Goal: Information Seeking & Learning: Learn about a topic

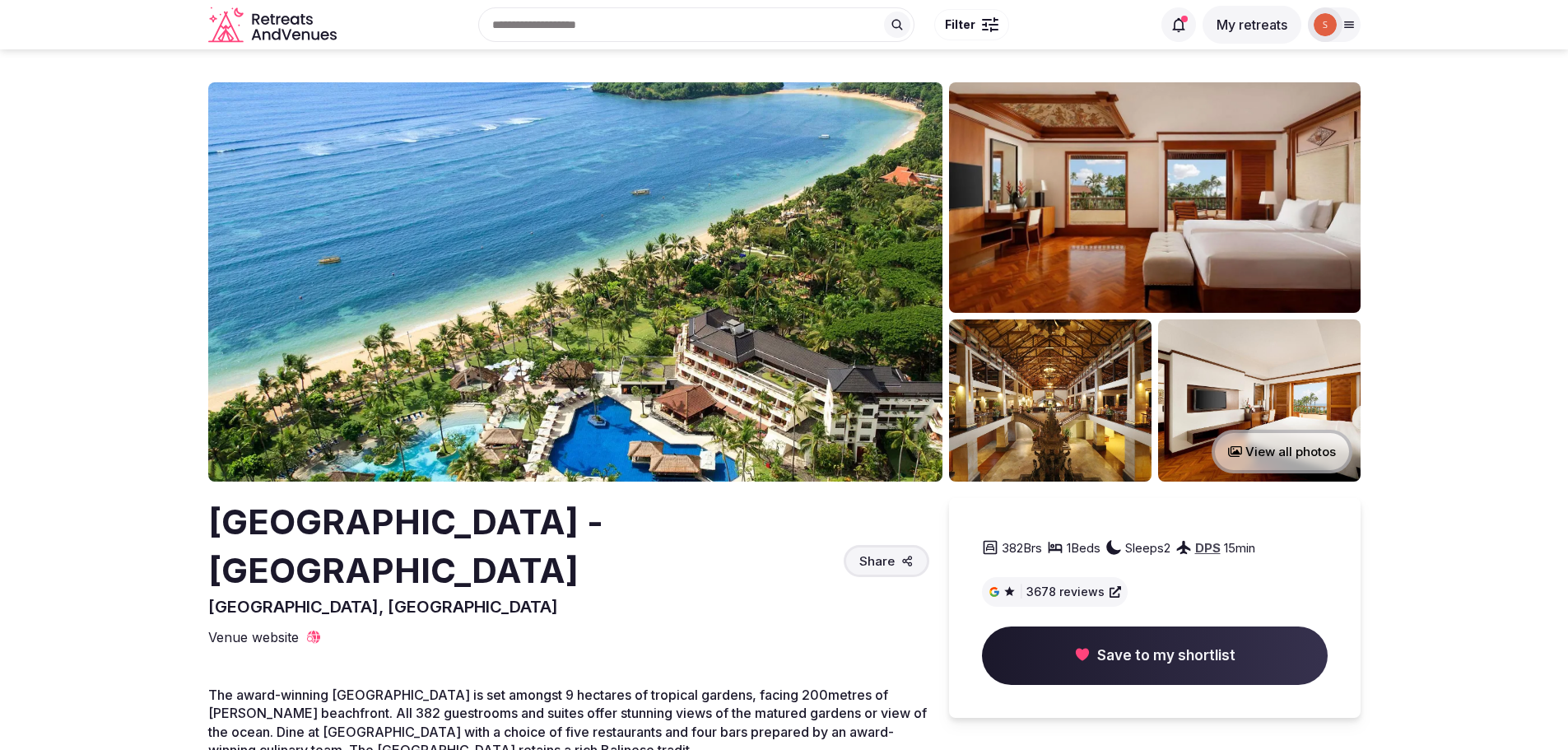
scroll to position [1729, 0]
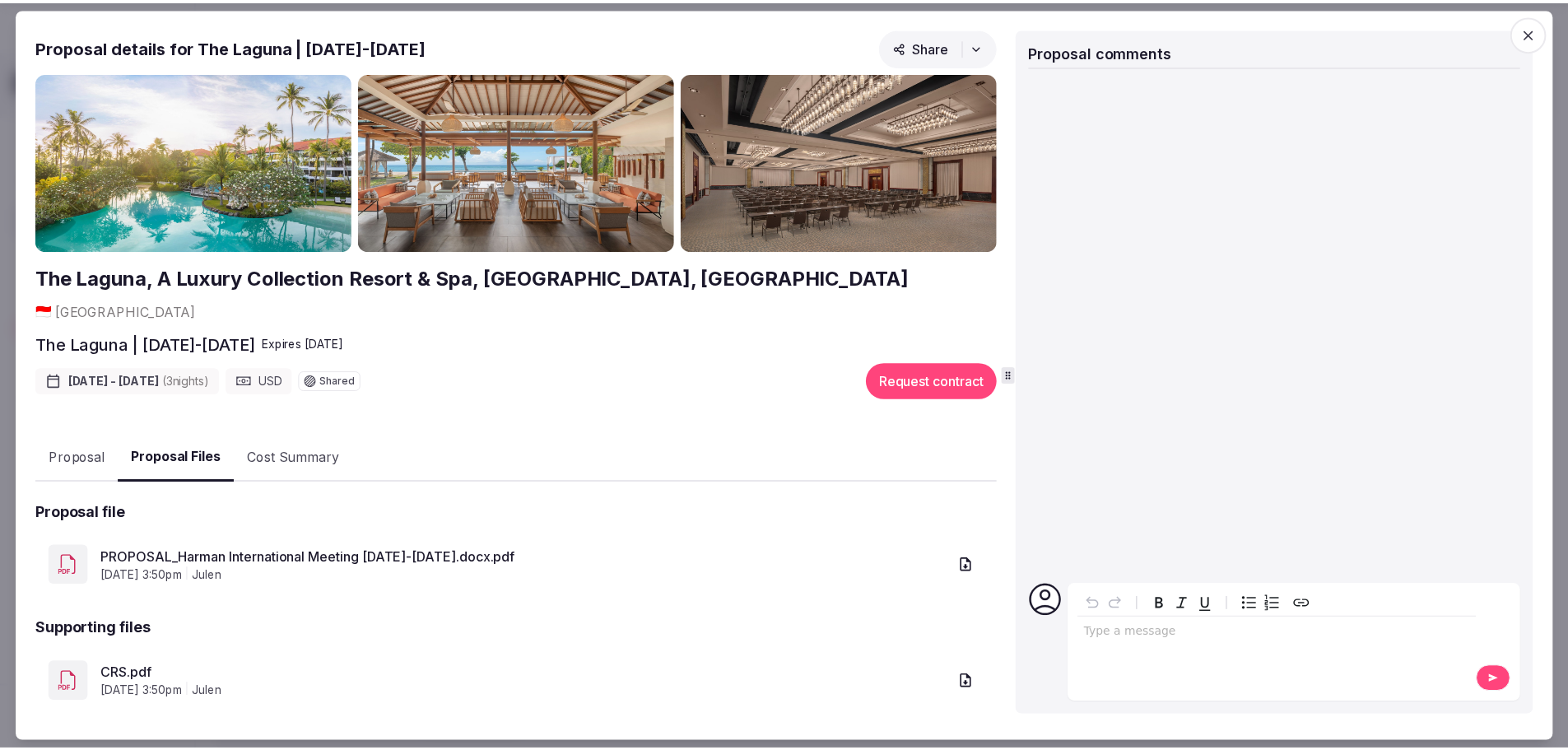
scroll to position [165, 0]
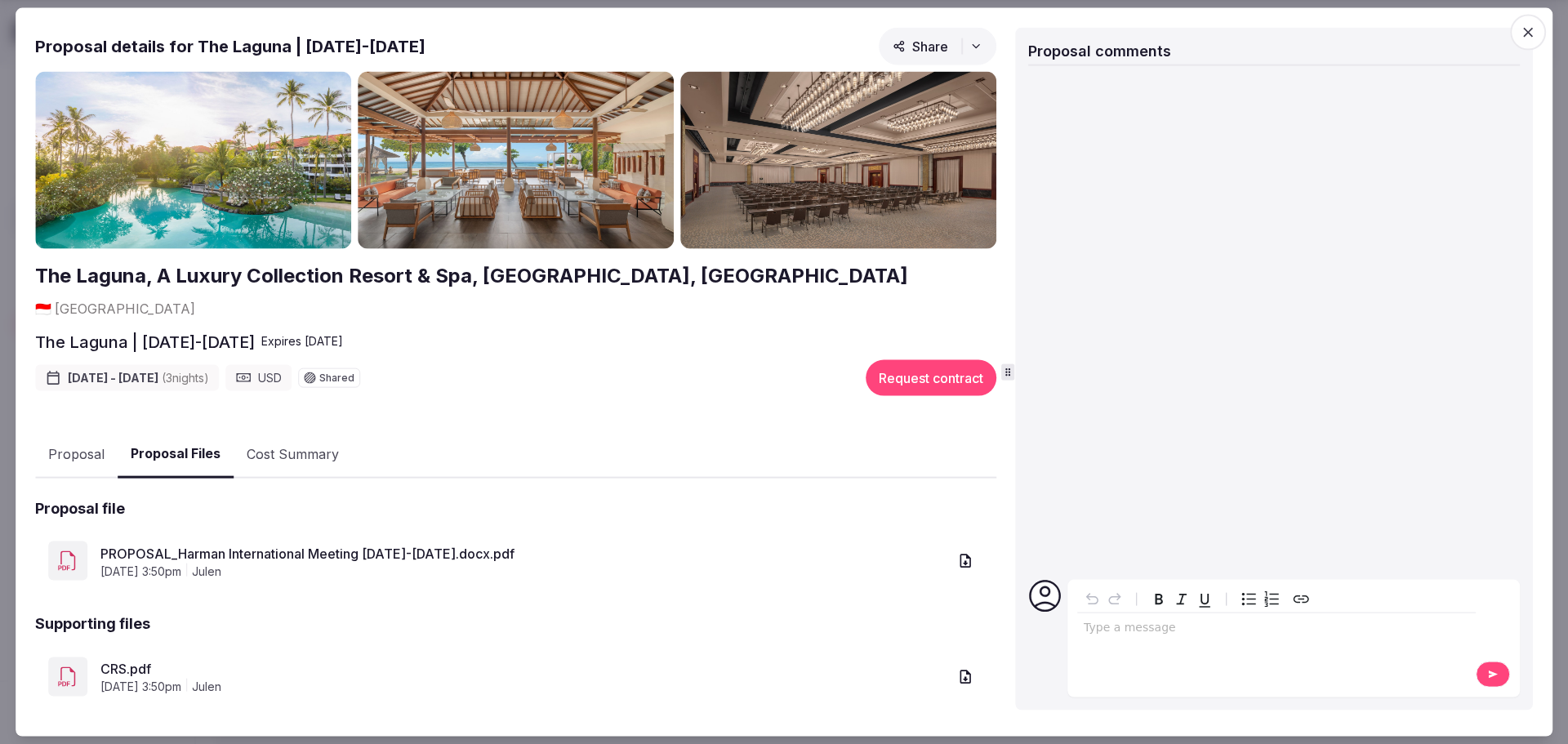
click at [1539, 35] on span "button" at bounding box center [1528, 32] width 36 height 36
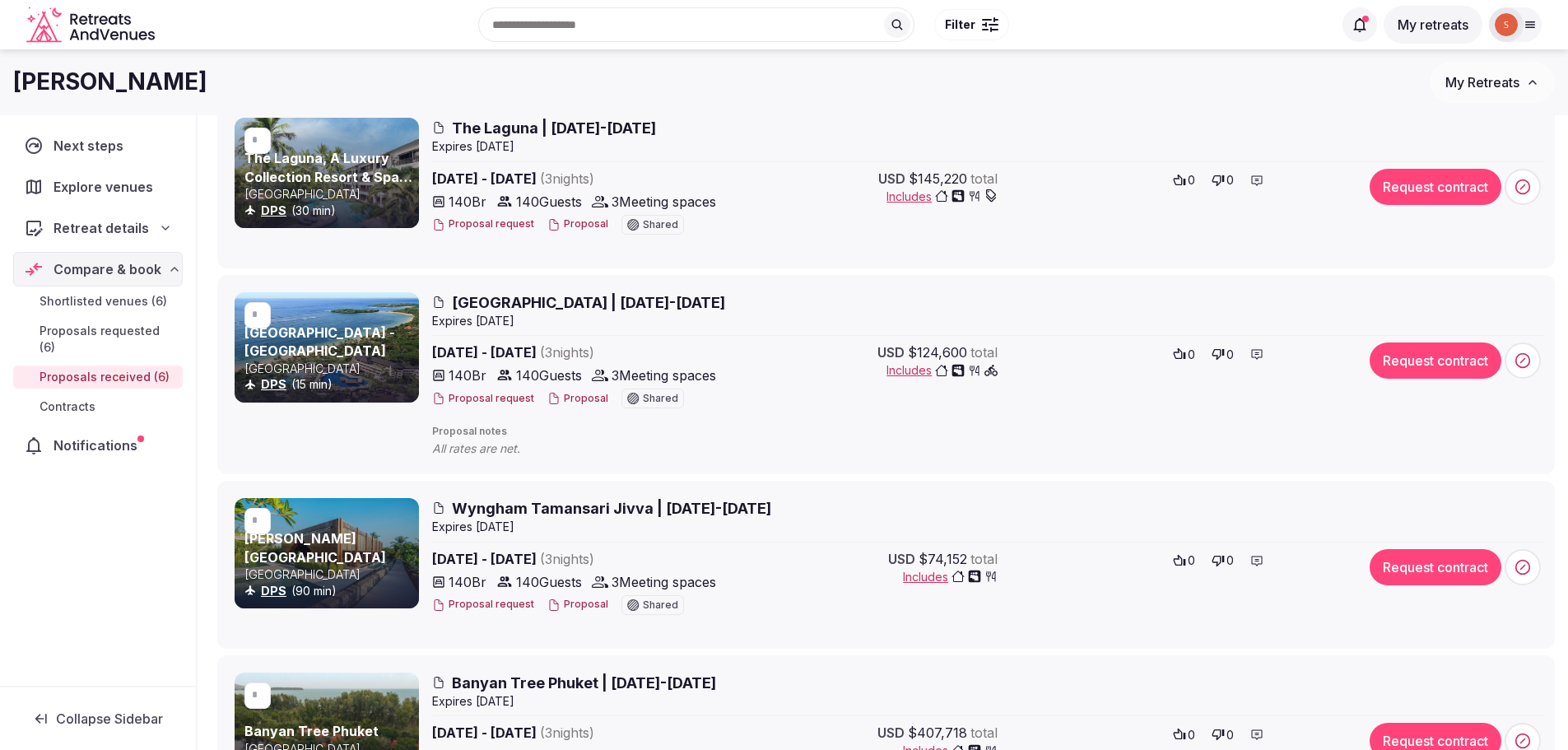
scroll to position [196, 0]
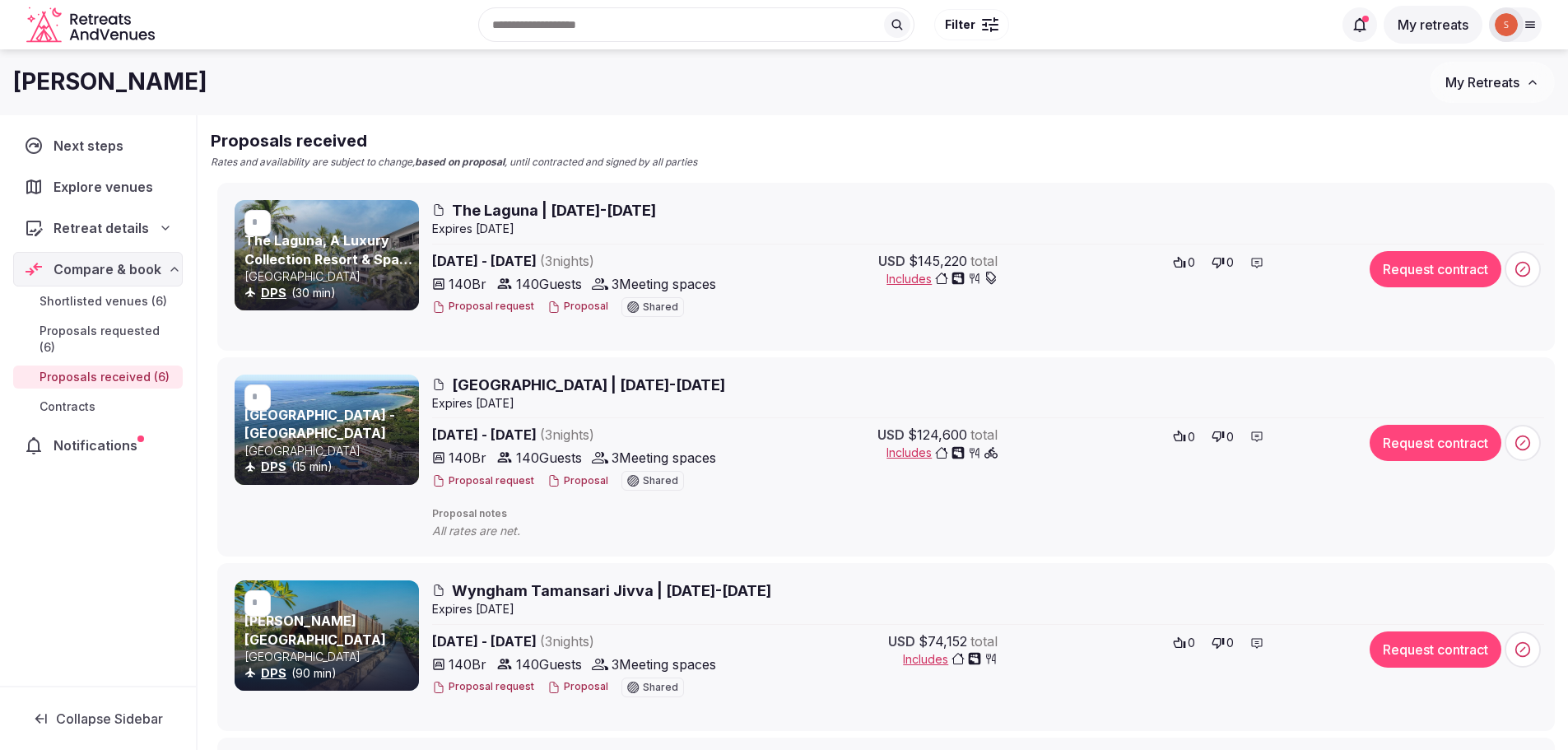
click at [133, 309] on span "Shortlisted venues (6)" at bounding box center [103, 301] width 128 height 16
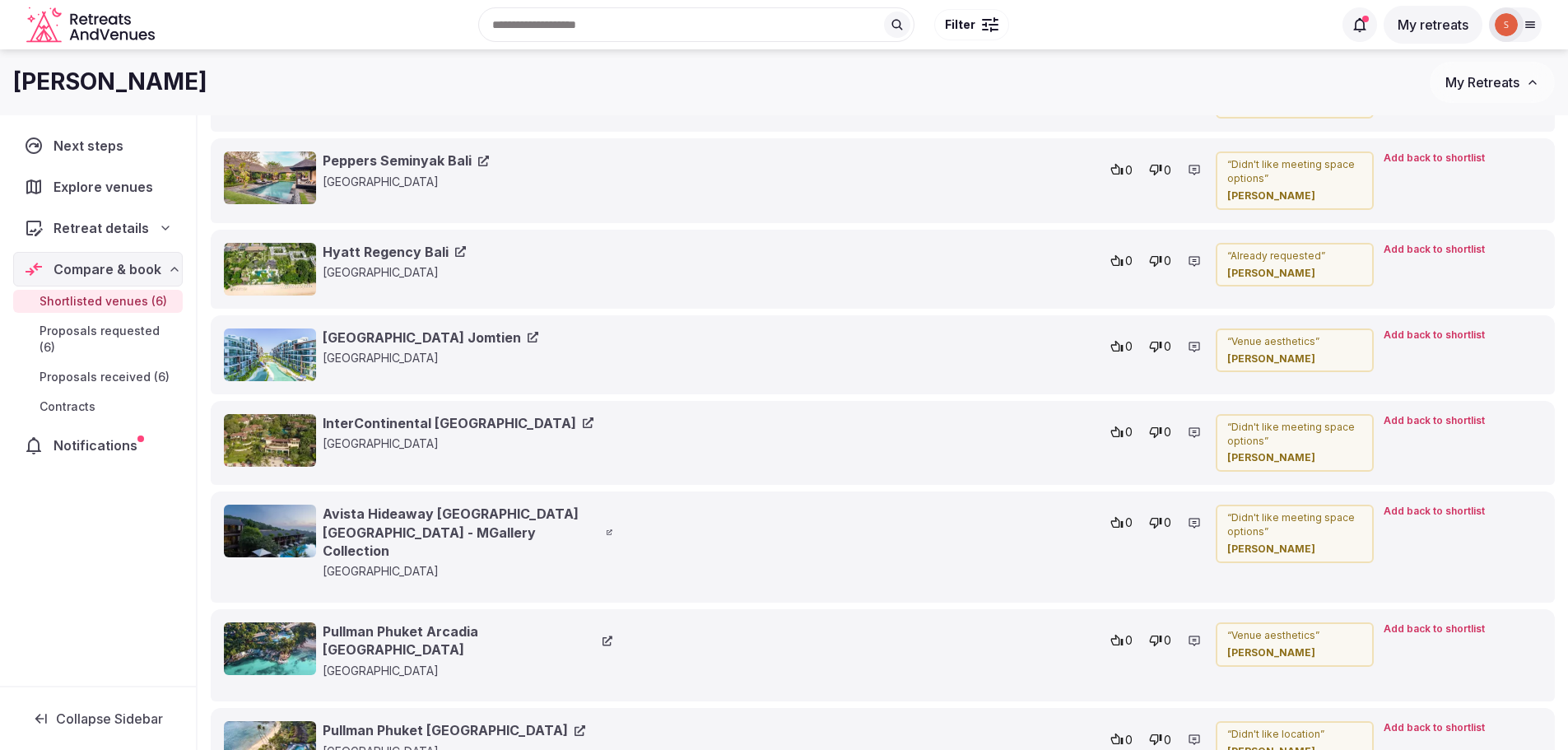
scroll to position [1432, 0]
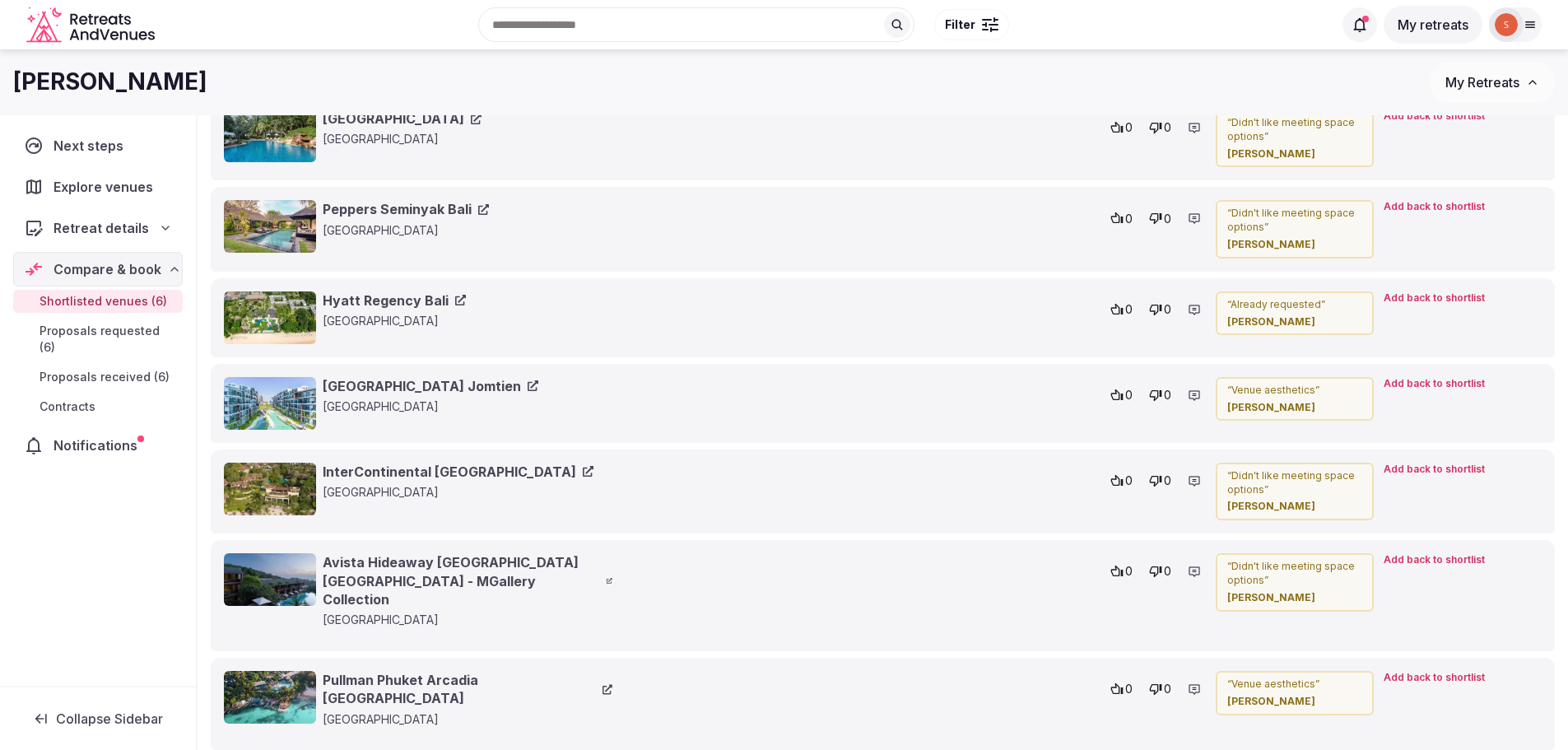
click at [352, 298] on link "Hyatt Regency Bali" at bounding box center [393, 300] width 143 height 18
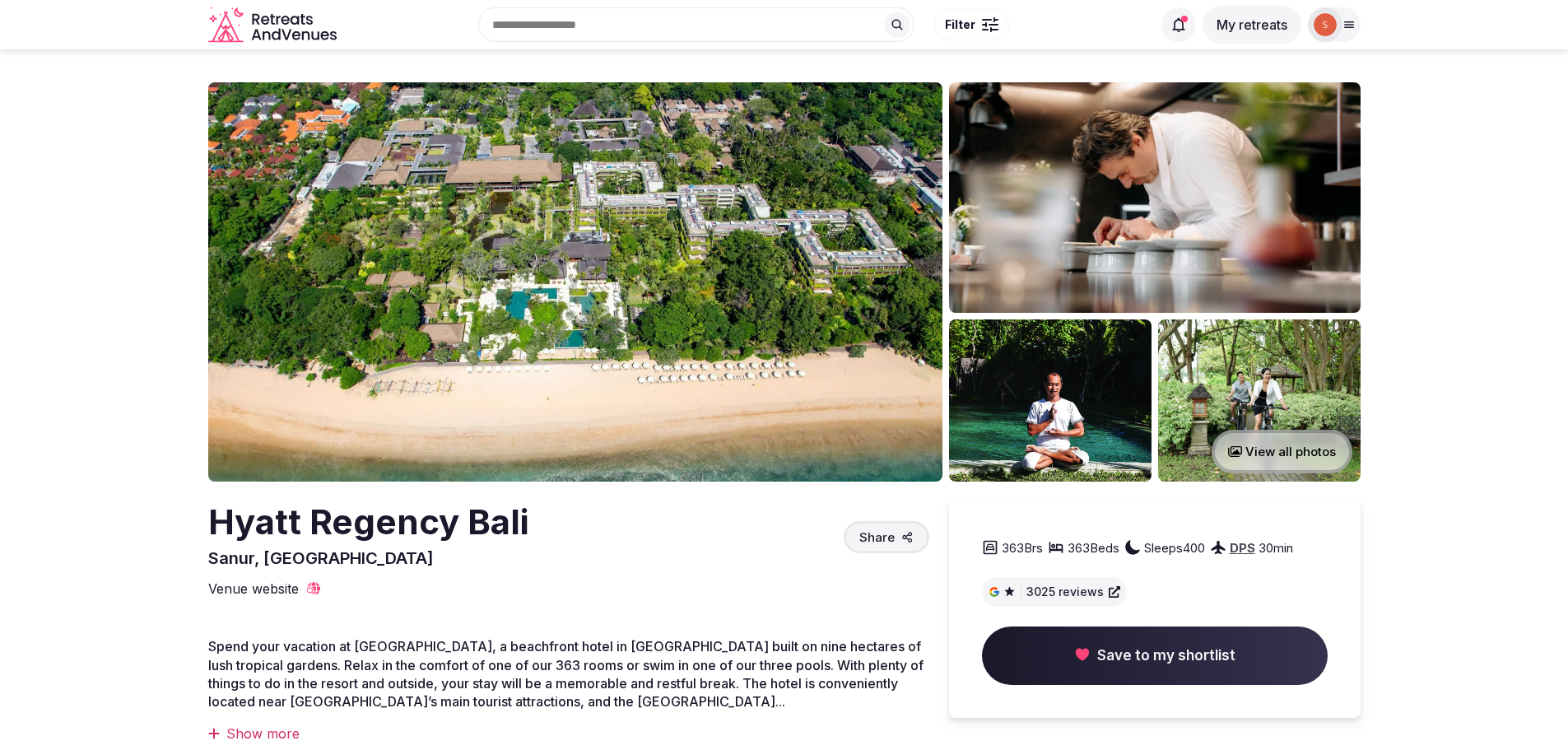
click at [516, 290] on img at bounding box center [575, 282] width 734 height 399
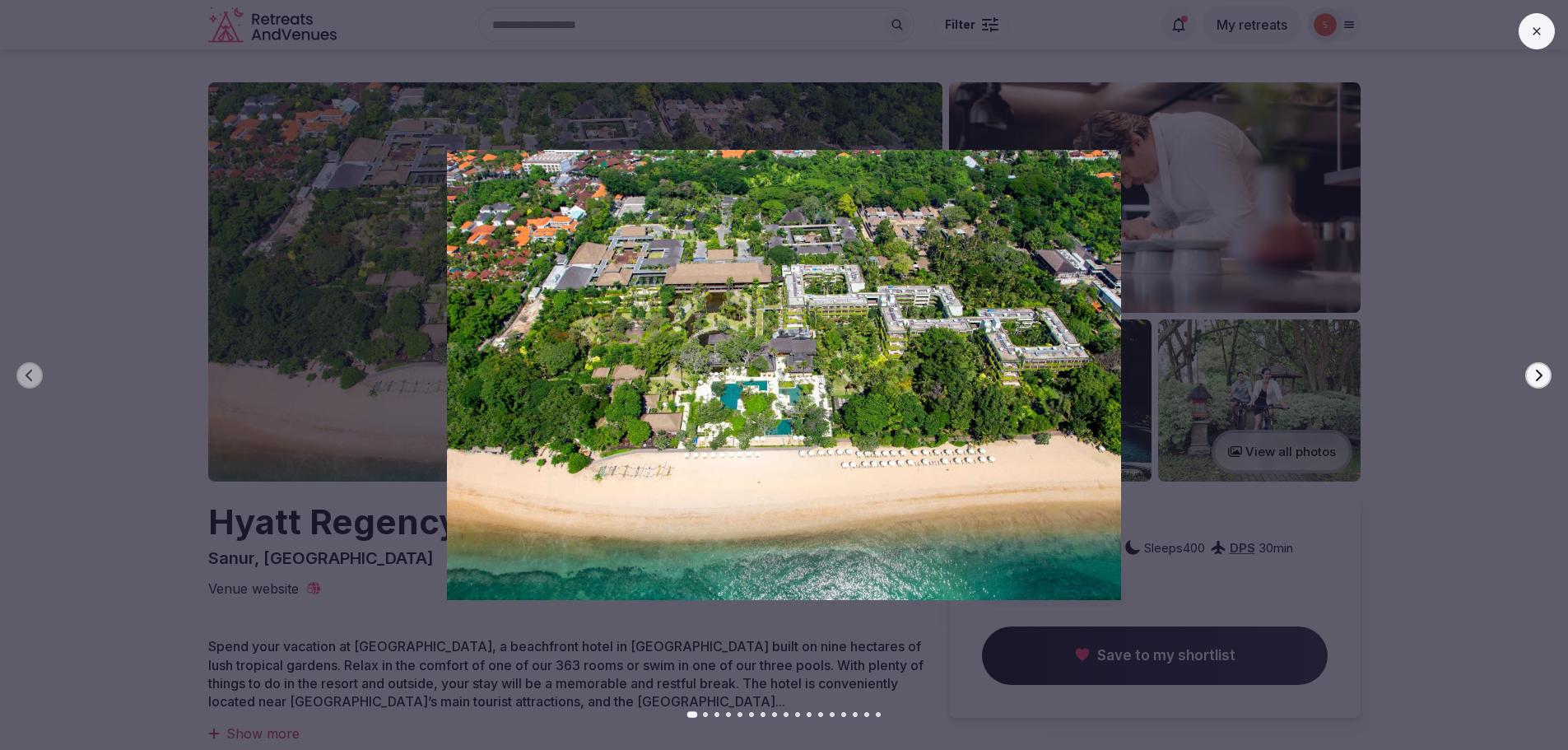
click at [1536, 377] on icon "button" at bounding box center [1539, 375] width 13 height 13
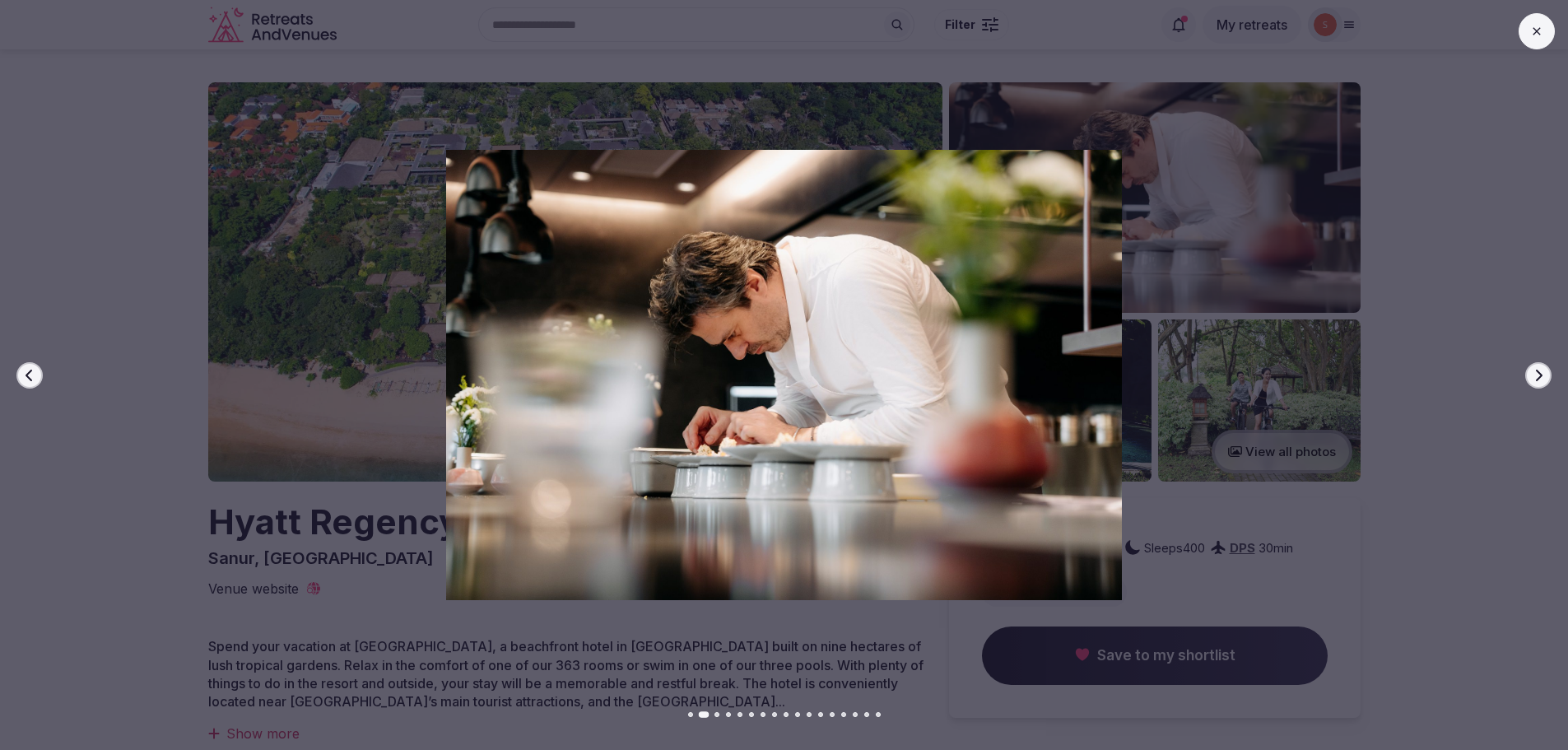
click at [1536, 377] on icon "button" at bounding box center [1539, 375] width 13 height 13
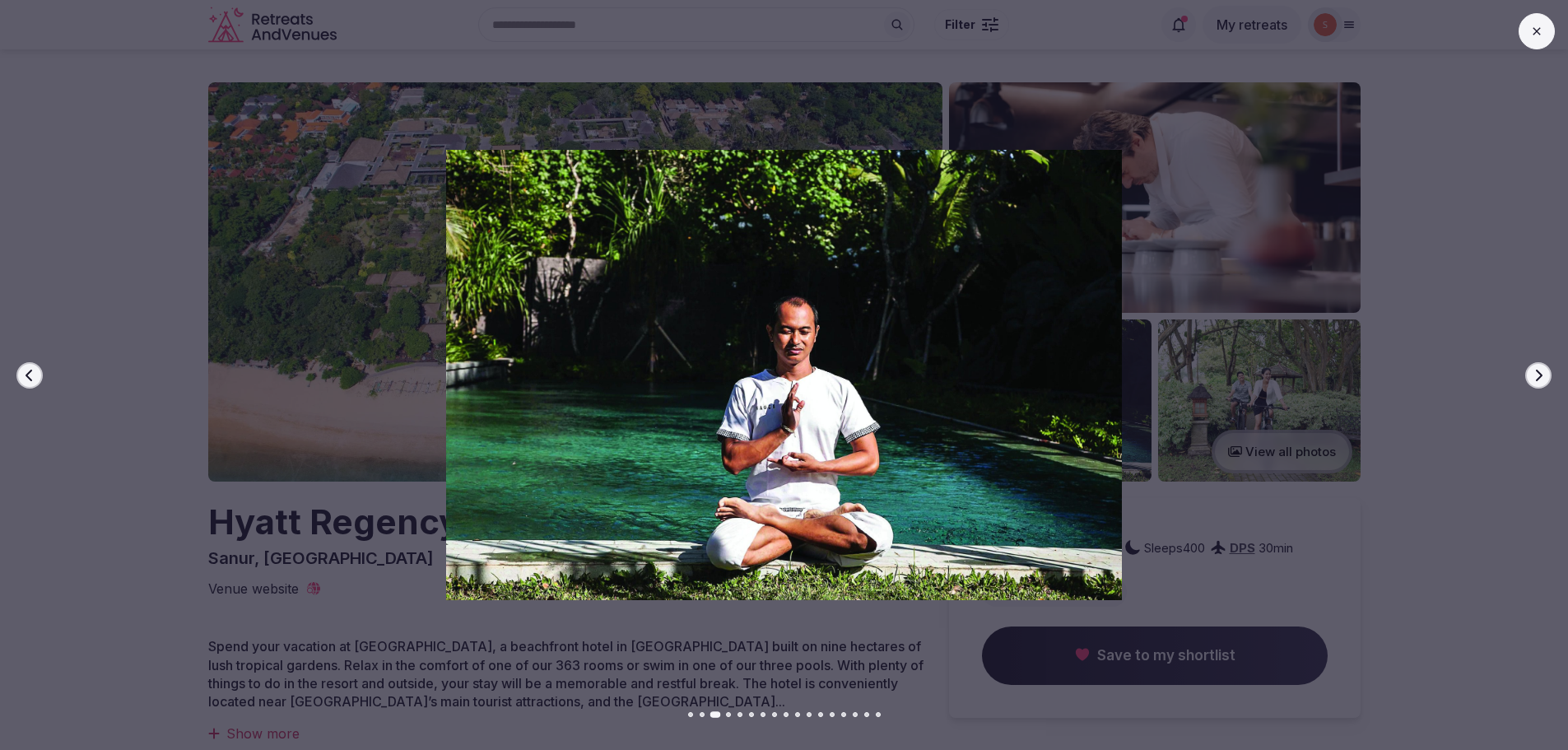
click at [1536, 377] on icon "button" at bounding box center [1539, 375] width 13 height 13
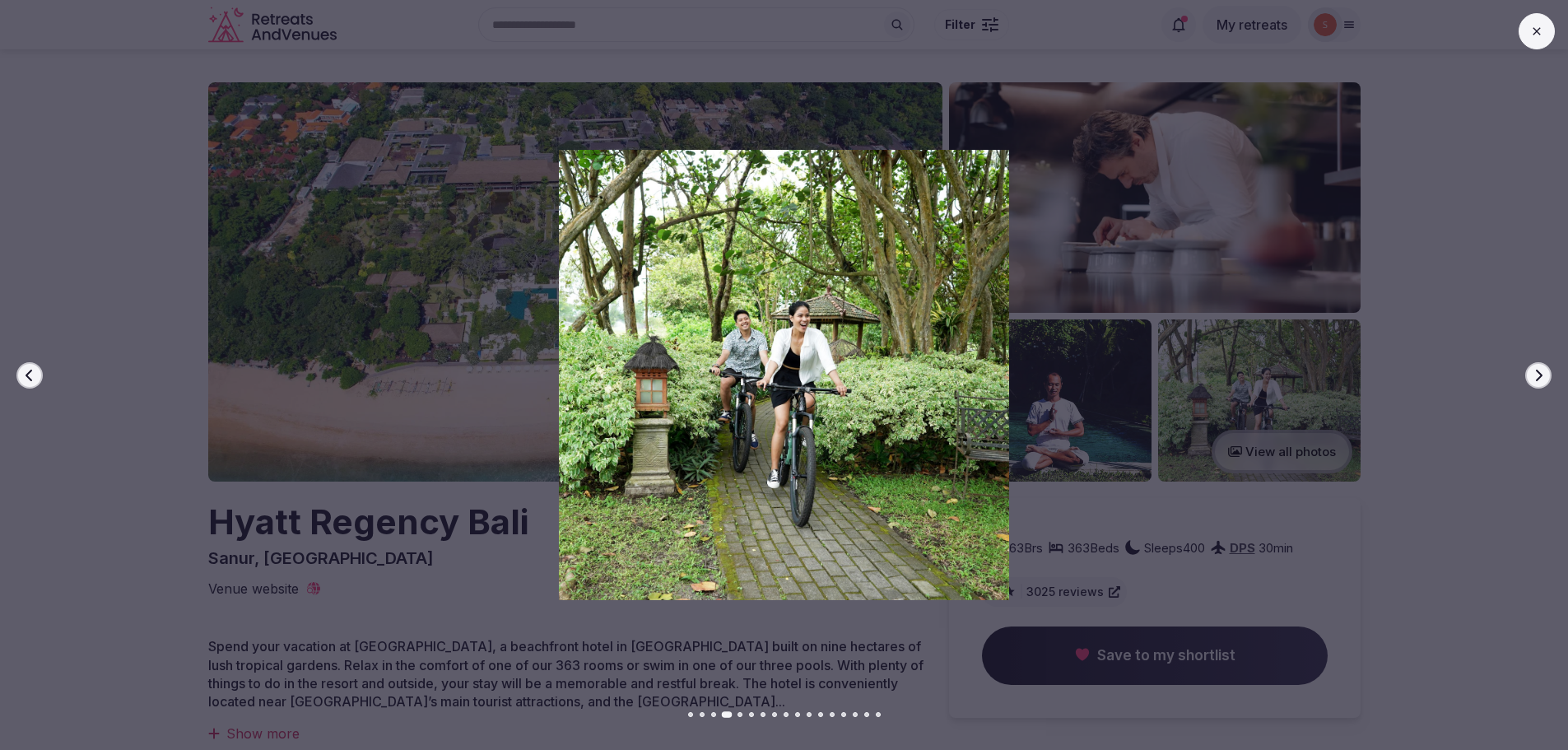
click at [1536, 377] on icon "button" at bounding box center [1539, 375] width 13 height 13
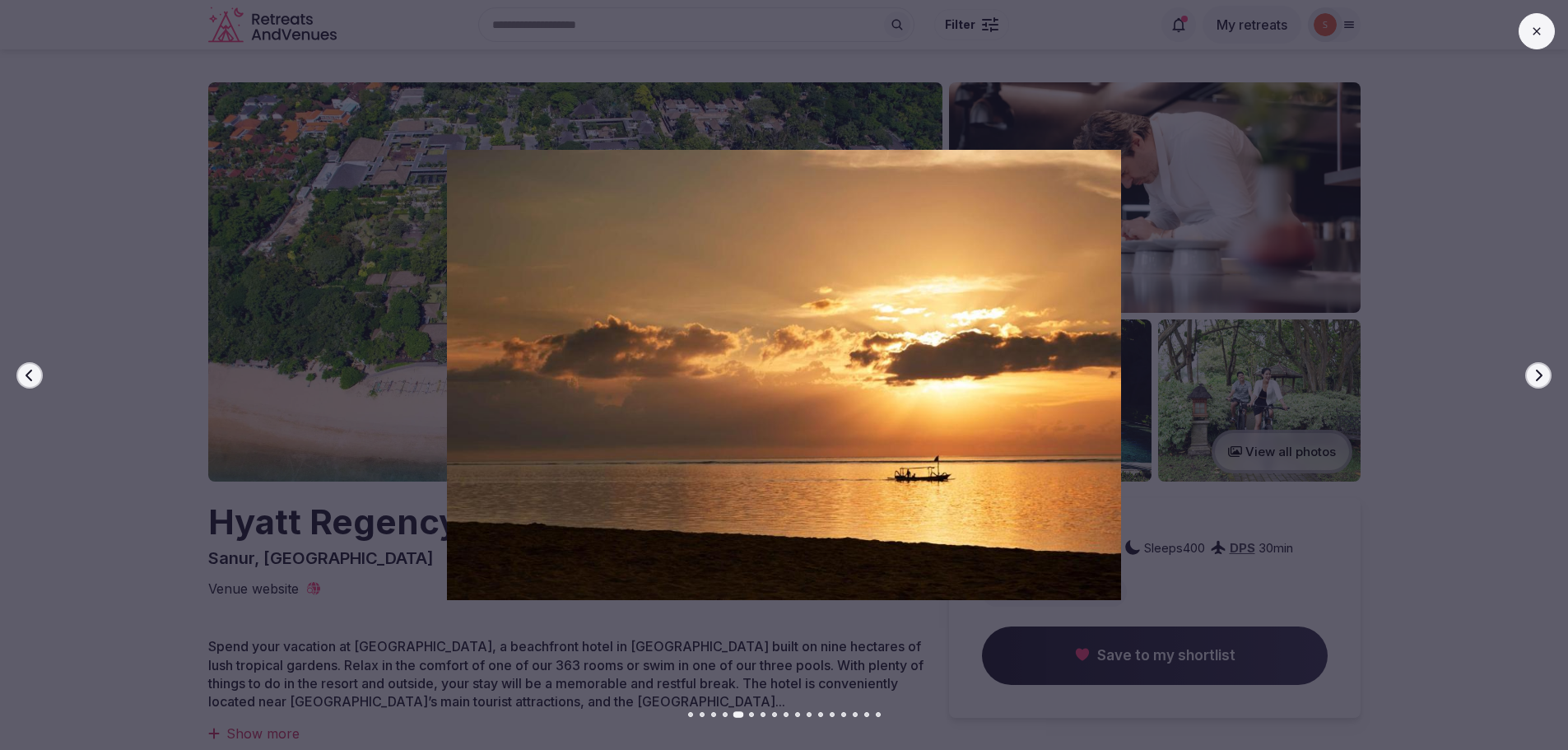
click at [1536, 377] on icon "button" at bounding box center [1539, 375] width 13 height 13
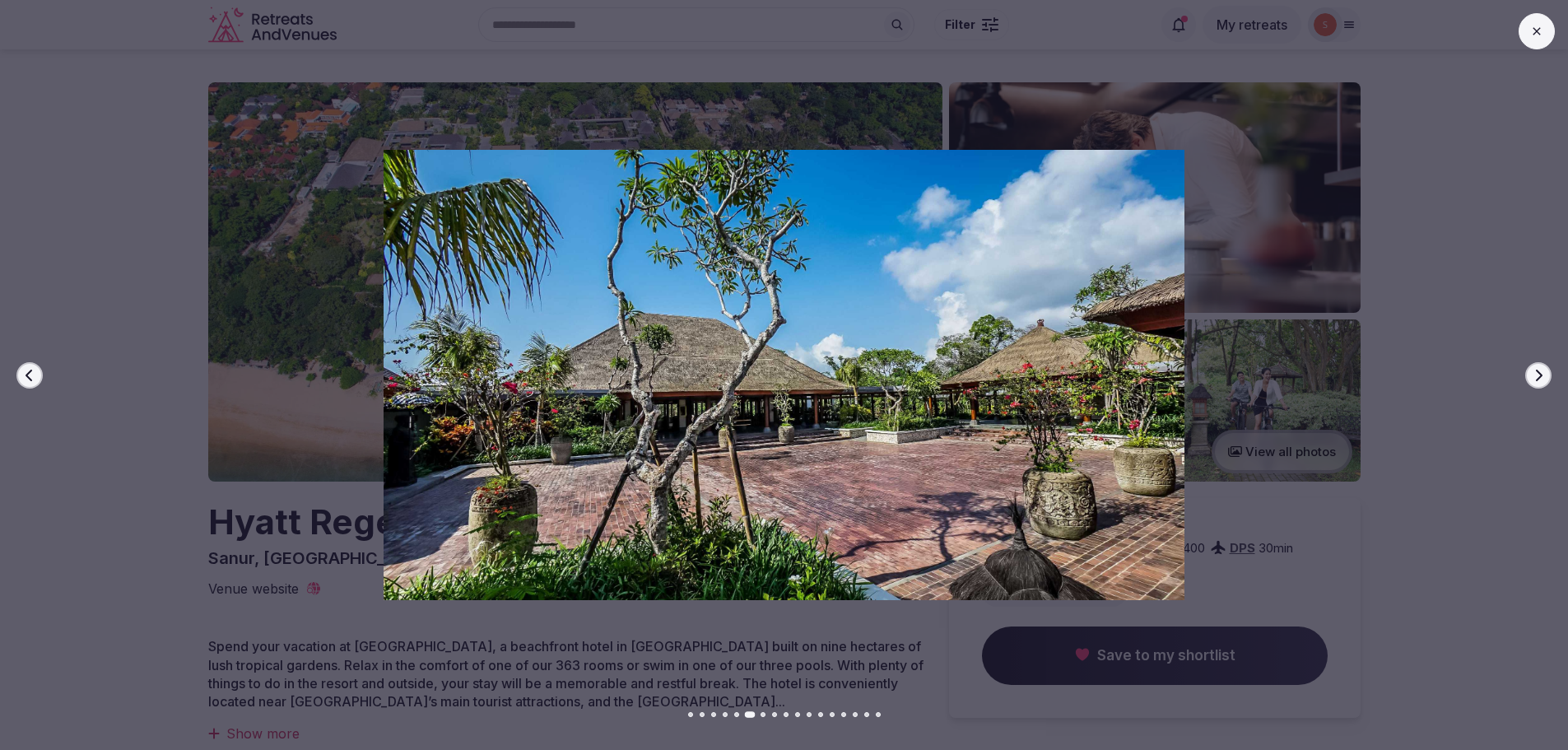
click at [1536, 377] on icon "button" at bounding box center [1539, 375] width 13 height 13
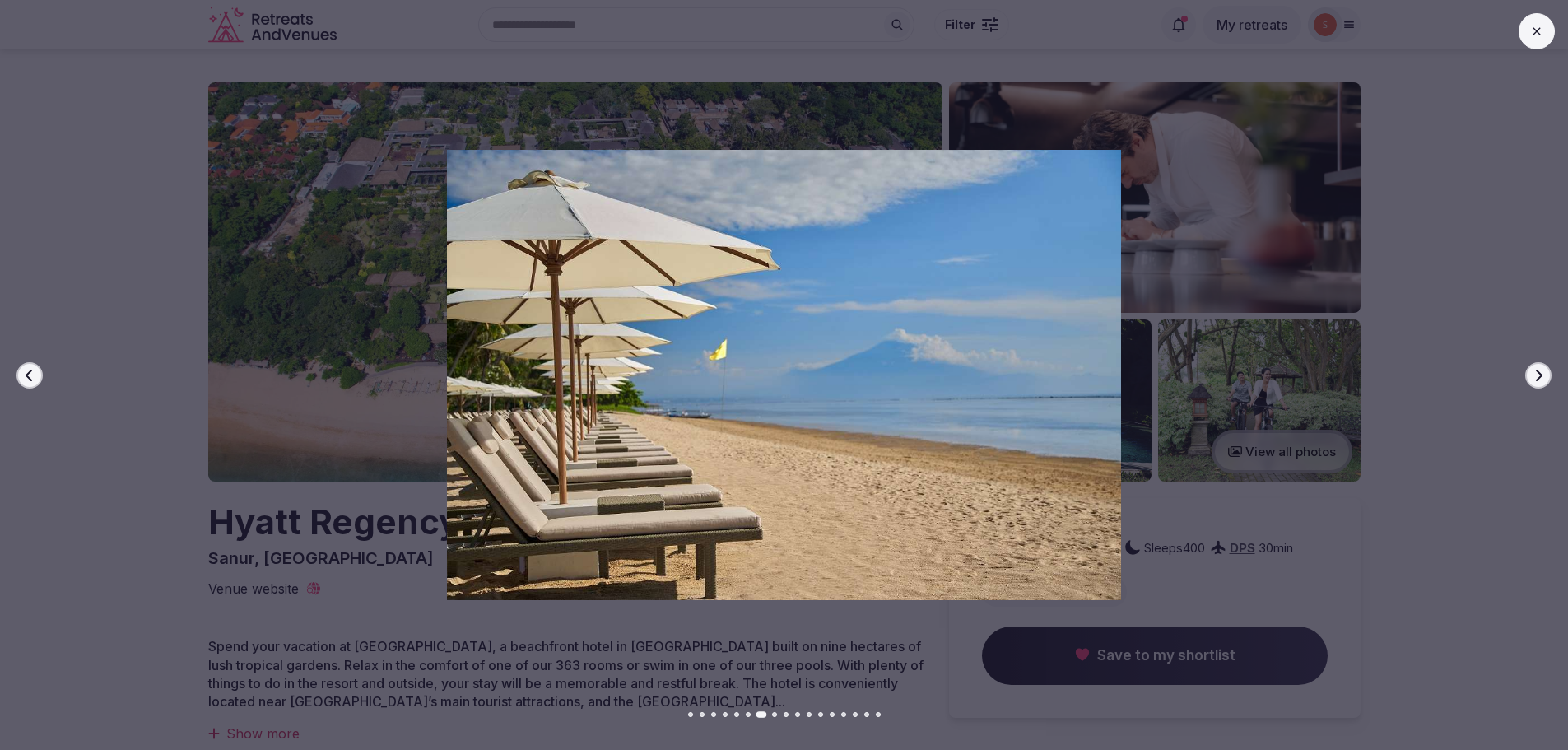
click at [1536, 377] on icon "button" at bounding box center [1539, 375] width 13 height 13
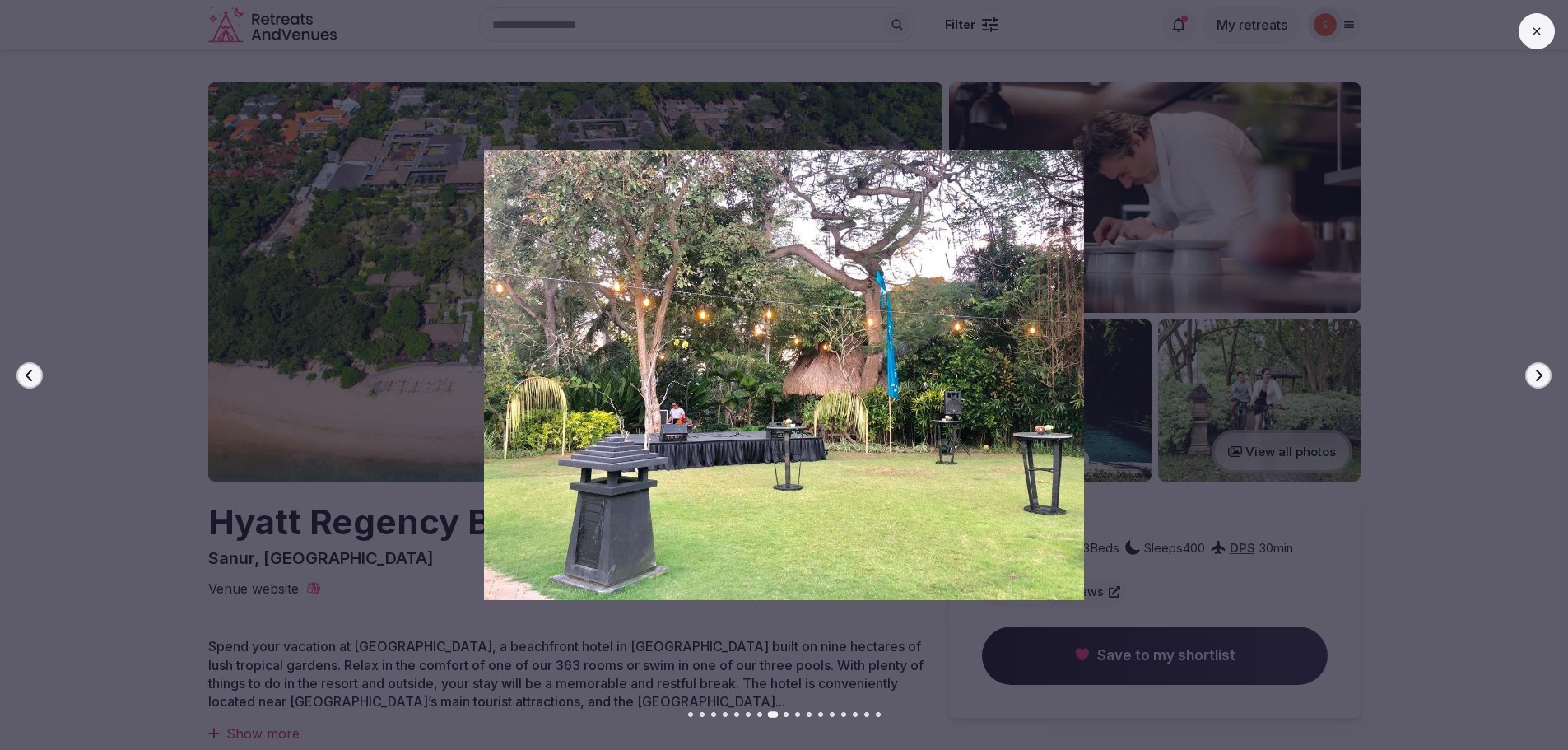
click at [1536, 377] on icon "button" at bounding box center [1539, 375] width 13 height 13
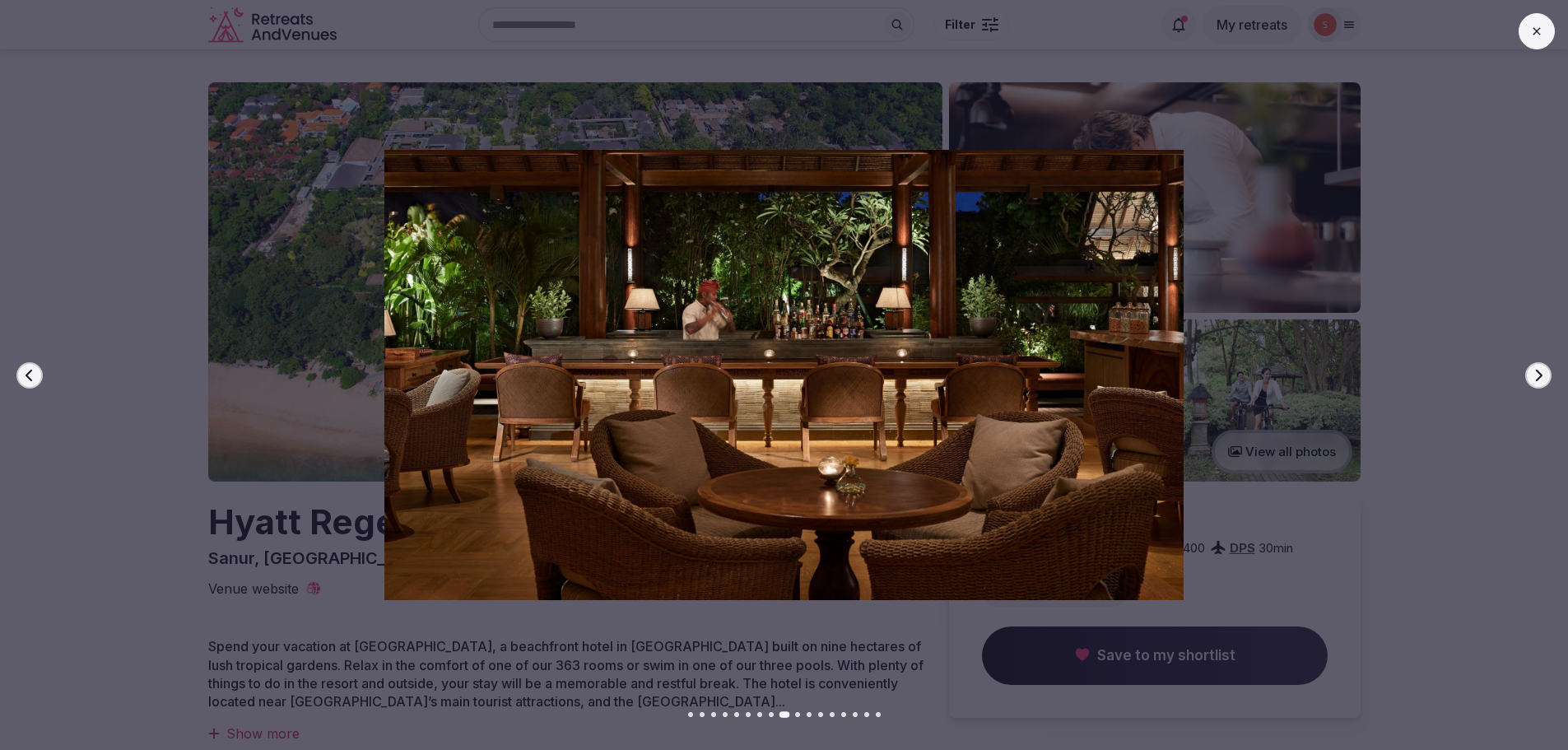
click at [1536, 377] on icon "button" at bounding box center [1539, 375] width 13 height 13
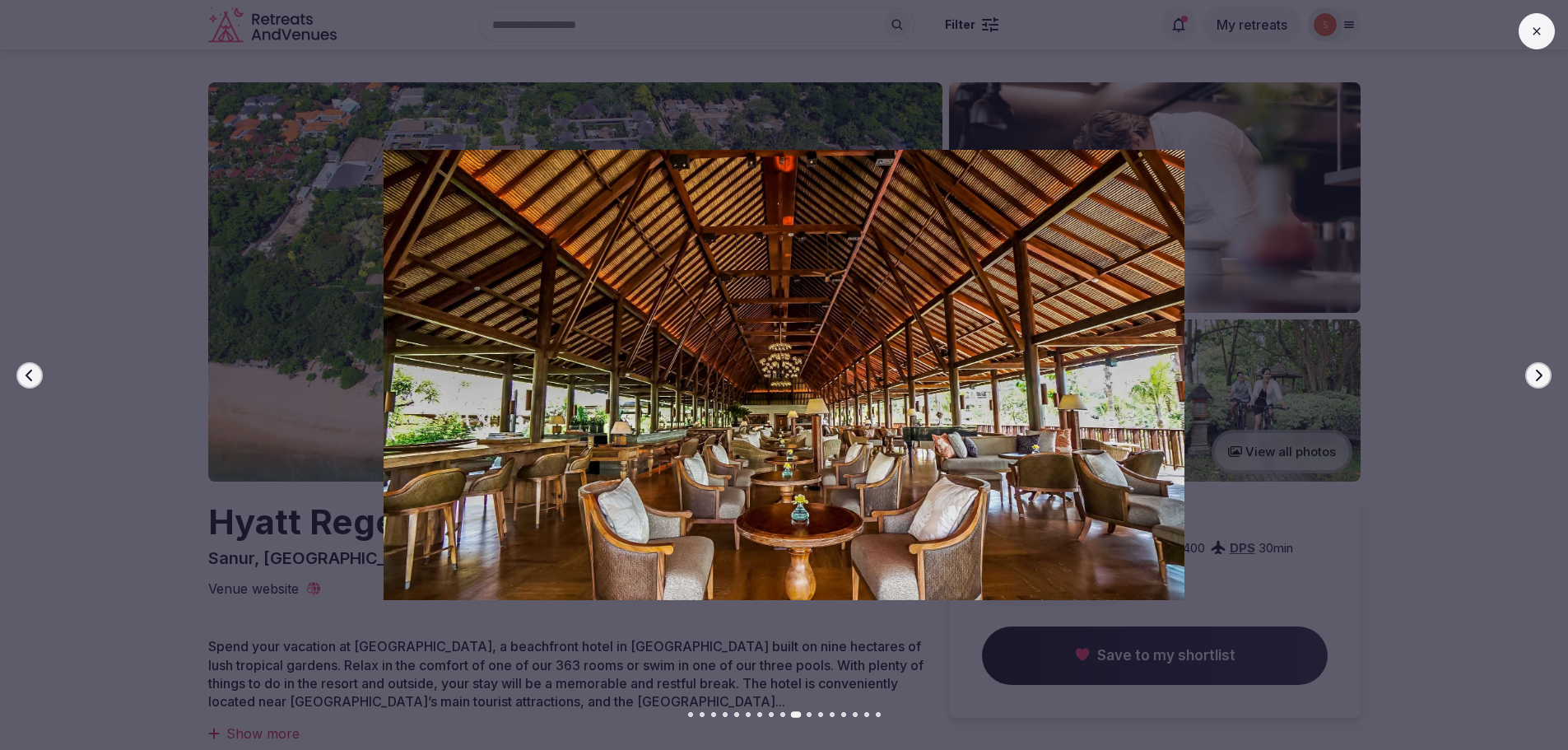
click at [1538, 378] on icon "button" at bounding box center [1539, 375] width 7 height 11
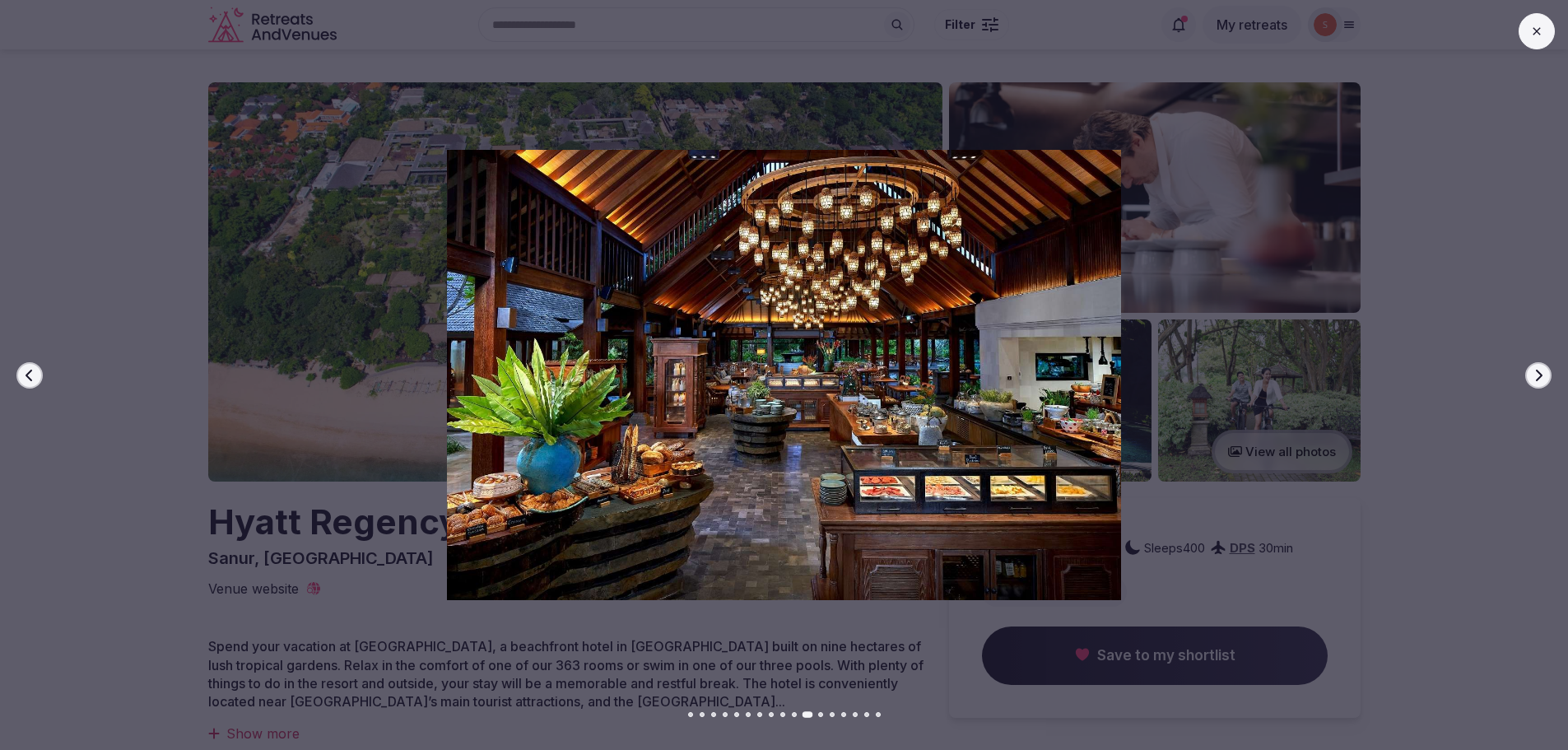
click at [1538, 378] on icon "button" at bounding box center [1539, 375] width 7 height 11
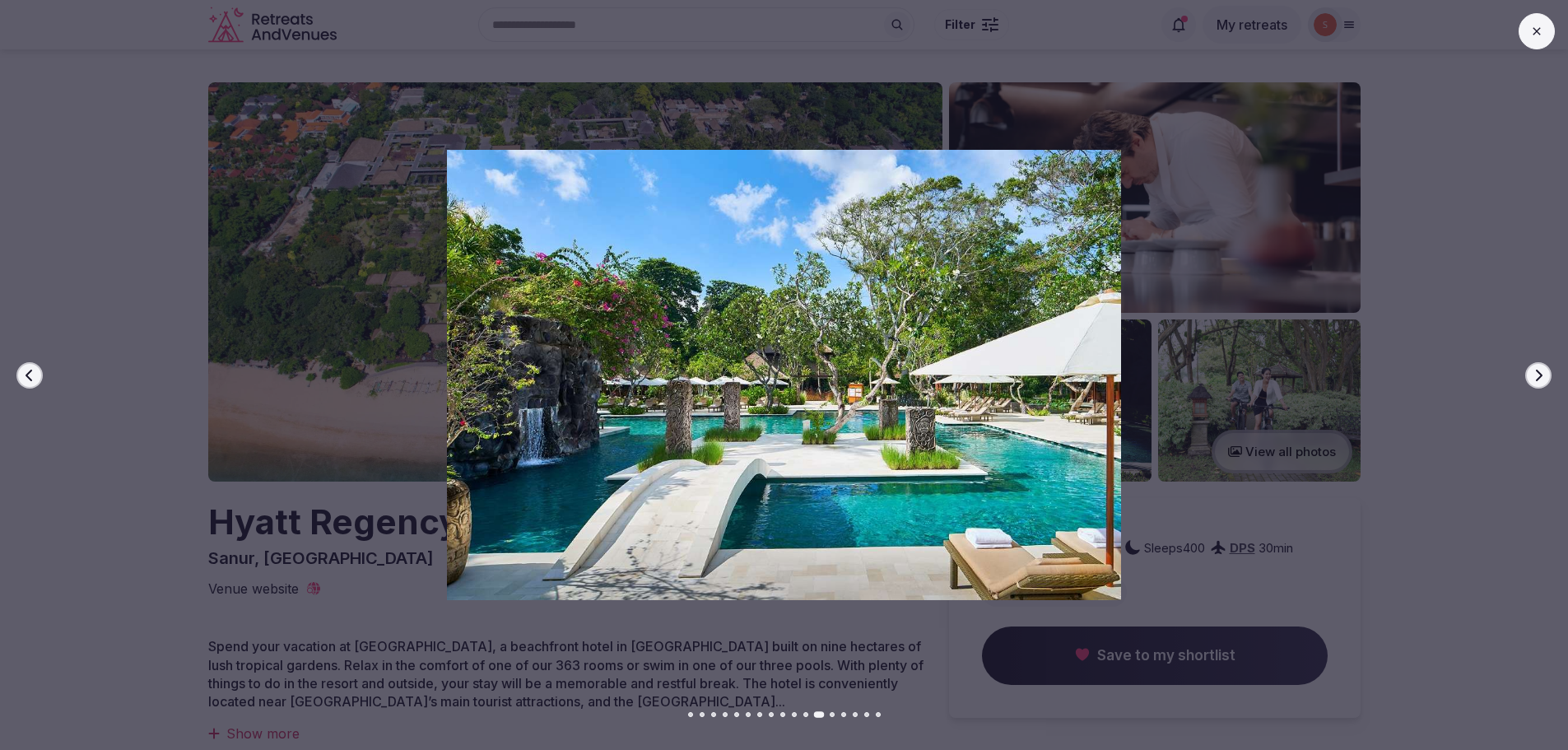
click at [1538, 378] on icon "button" at bounding box center [1539, 375] width 7 height 11
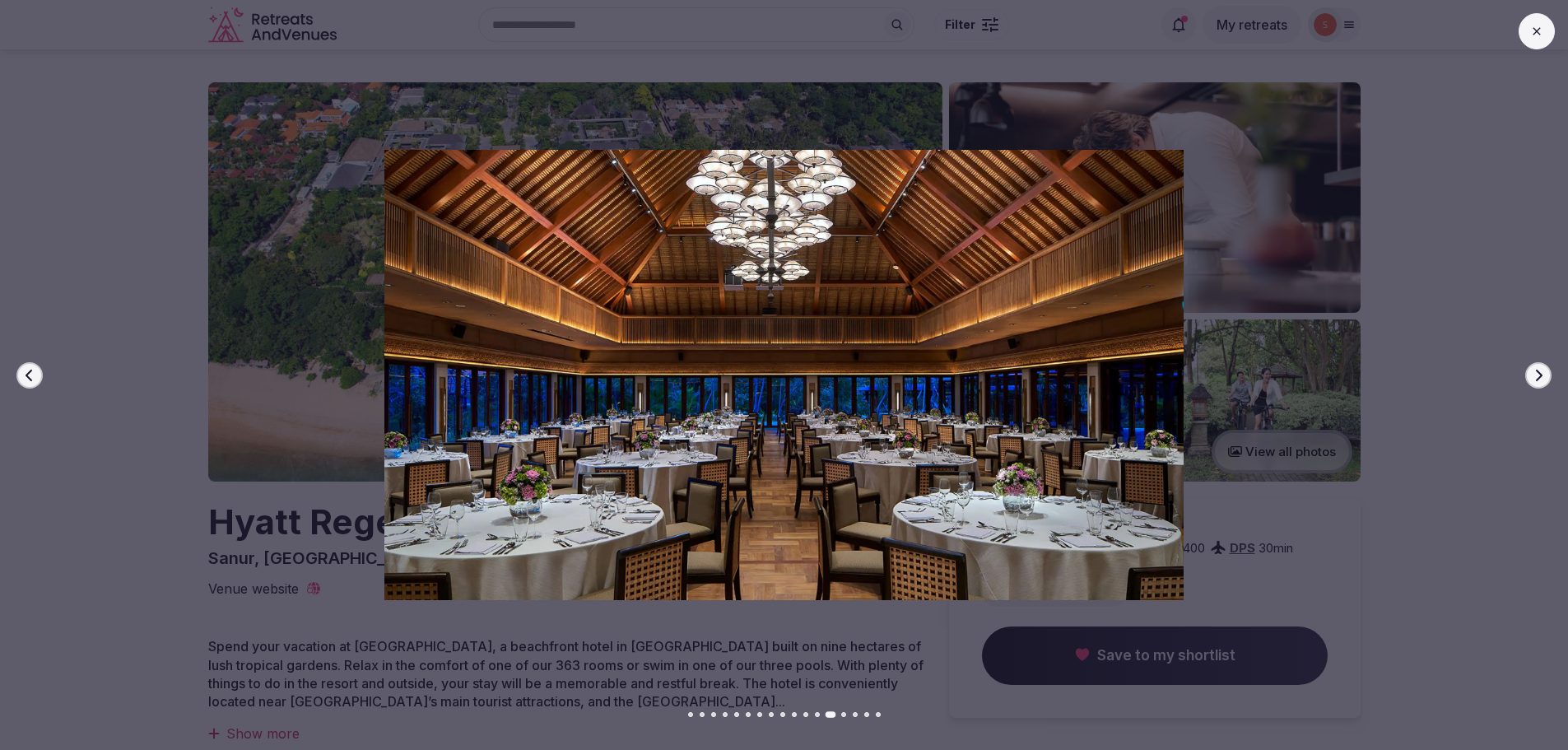
click at [1542, 381] on icon "button" at bounding box center [1539, 375] width 13 height 13
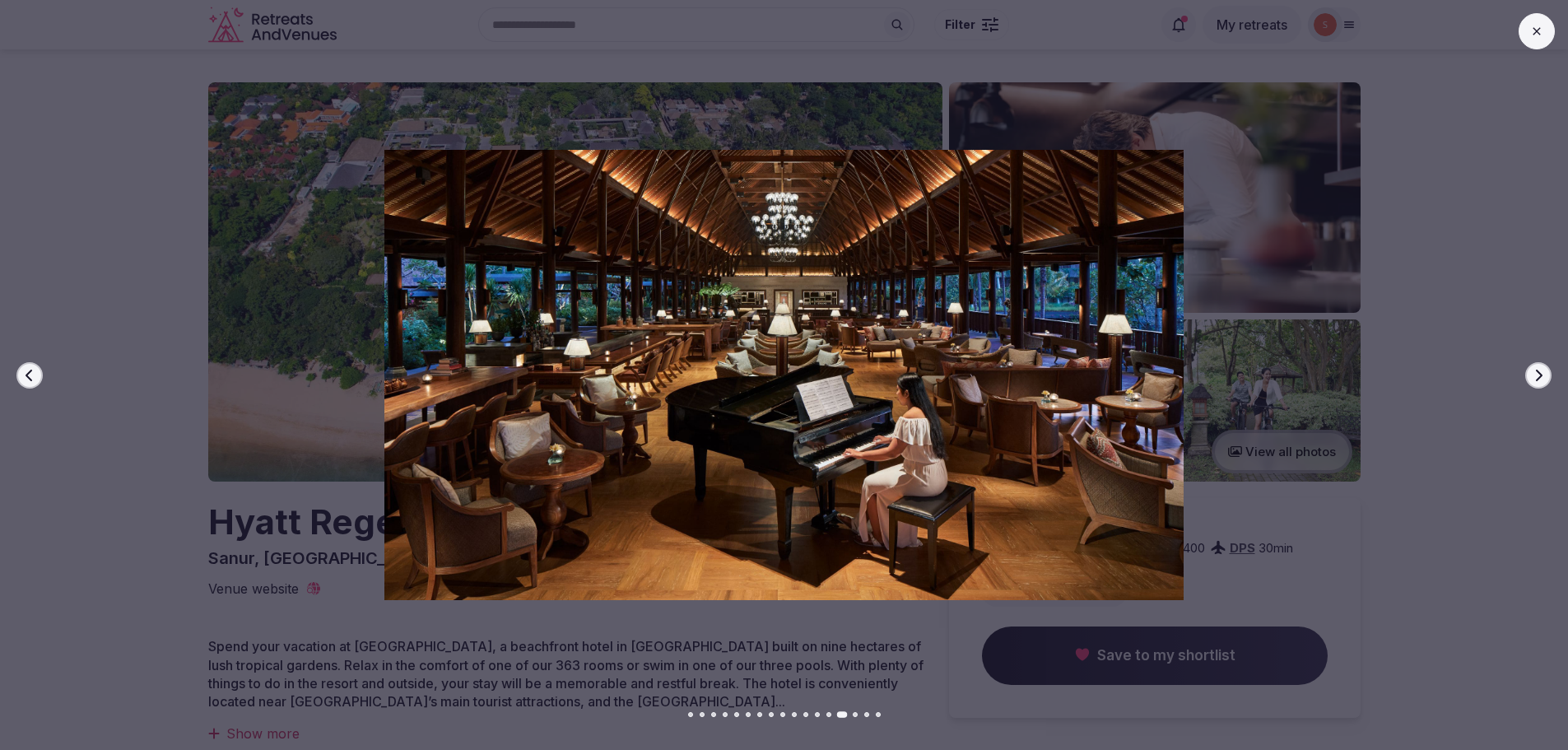
click at [1542, 381] on icon "button" at bounding box center [1539, 375] width 13 height 13
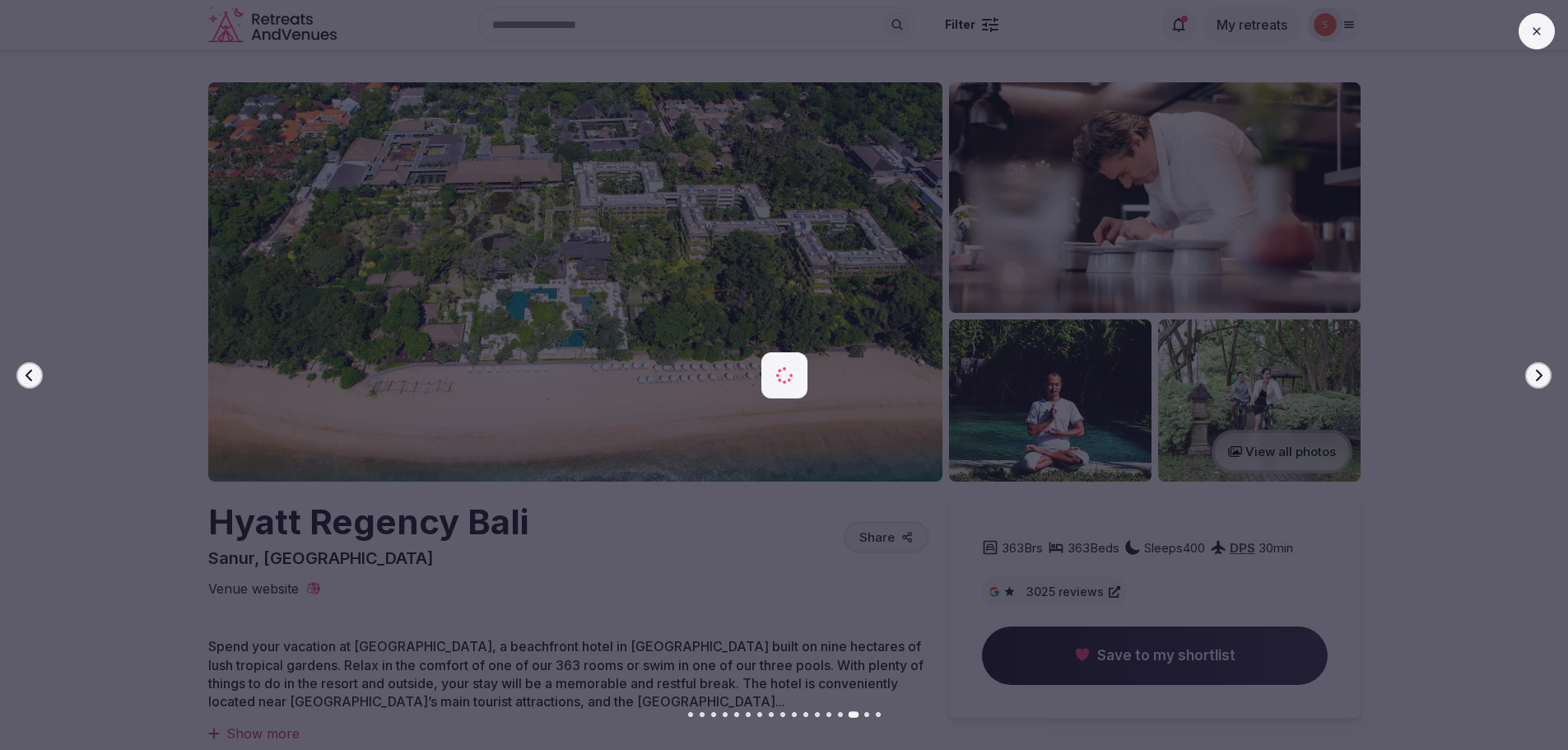
click at [1542, 381] on icon "button" at bounding box center [1539, 375] width 13 height 13
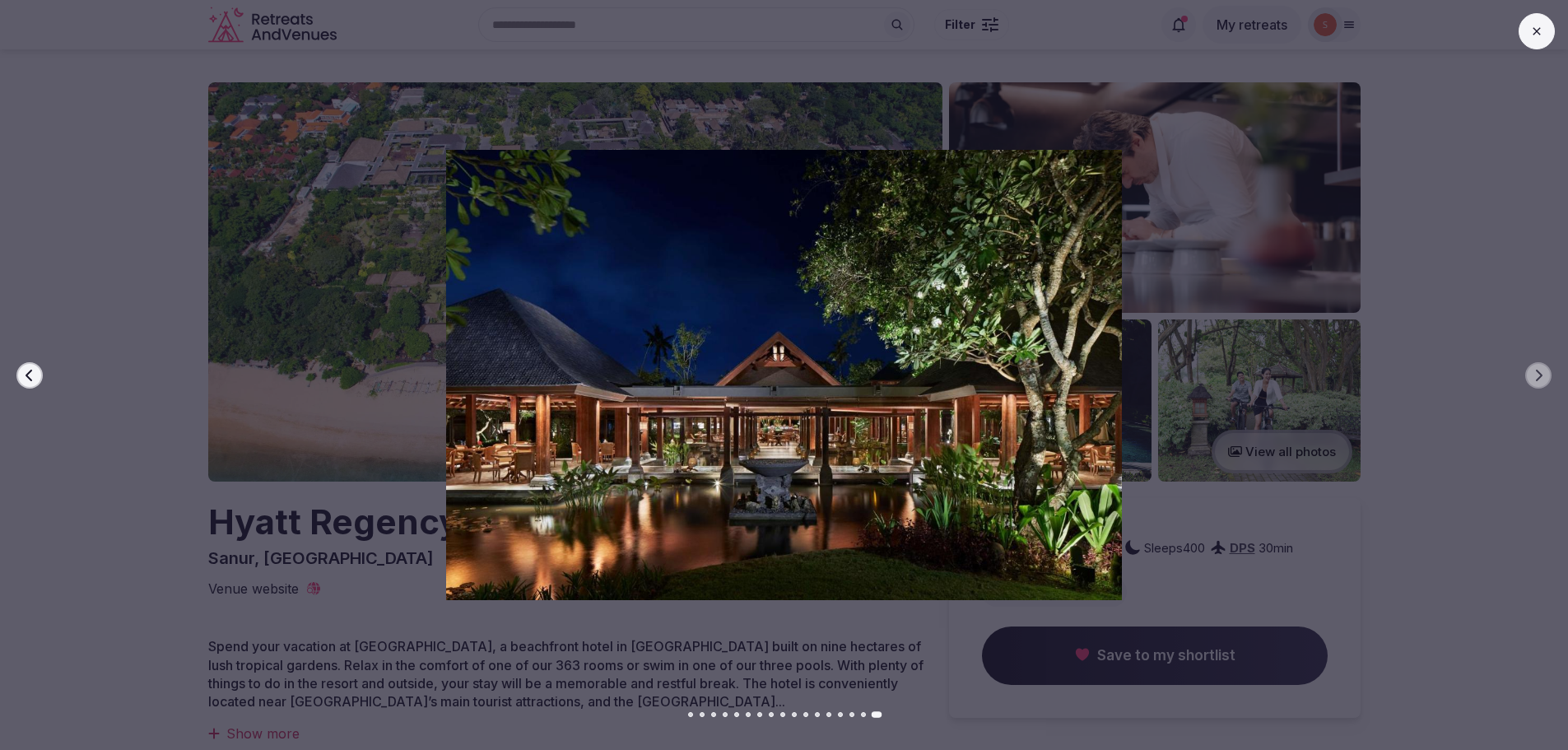
click at [1551, 25] on button at bounding box center [1537, 31] width 36 height 36
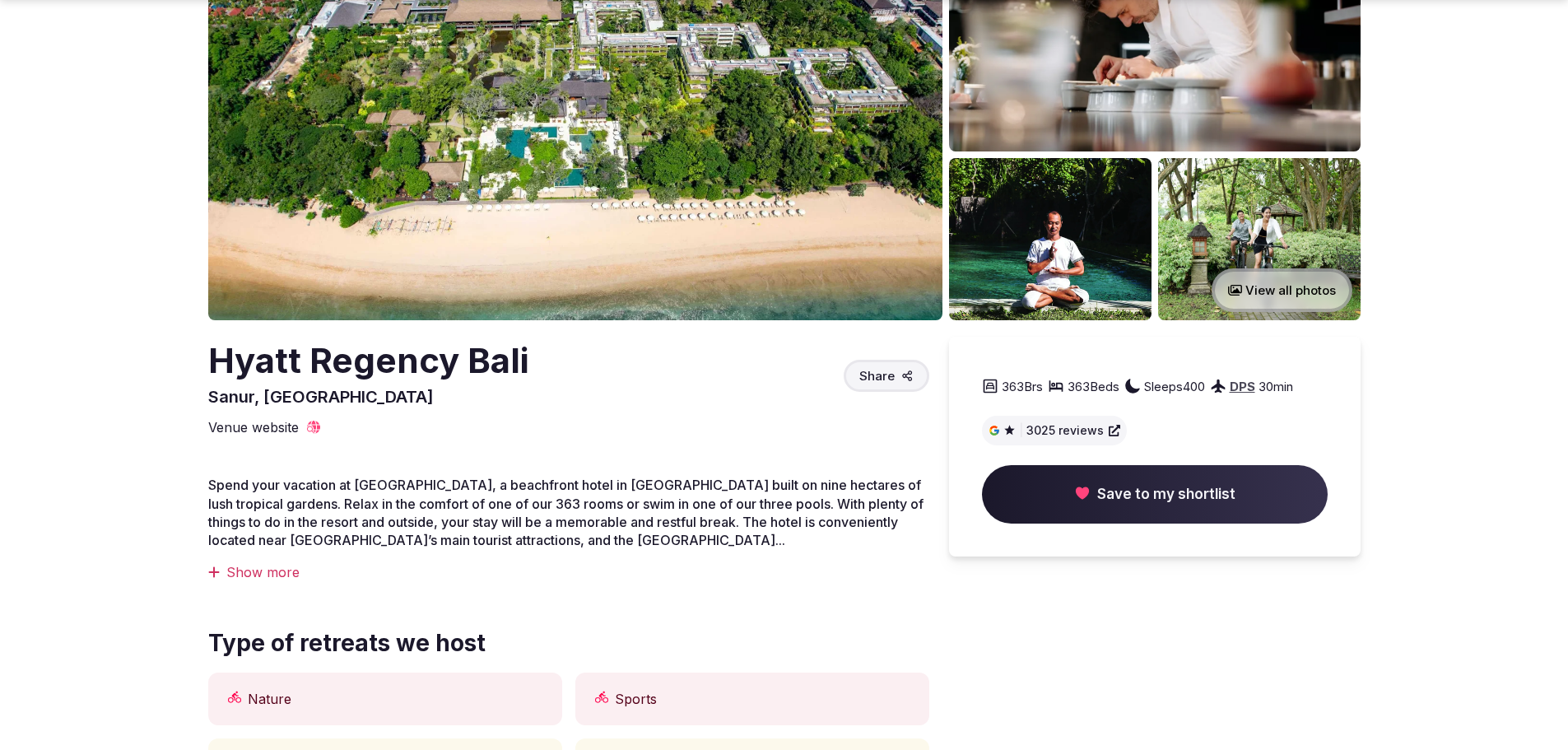
scroll to position [329, 0]
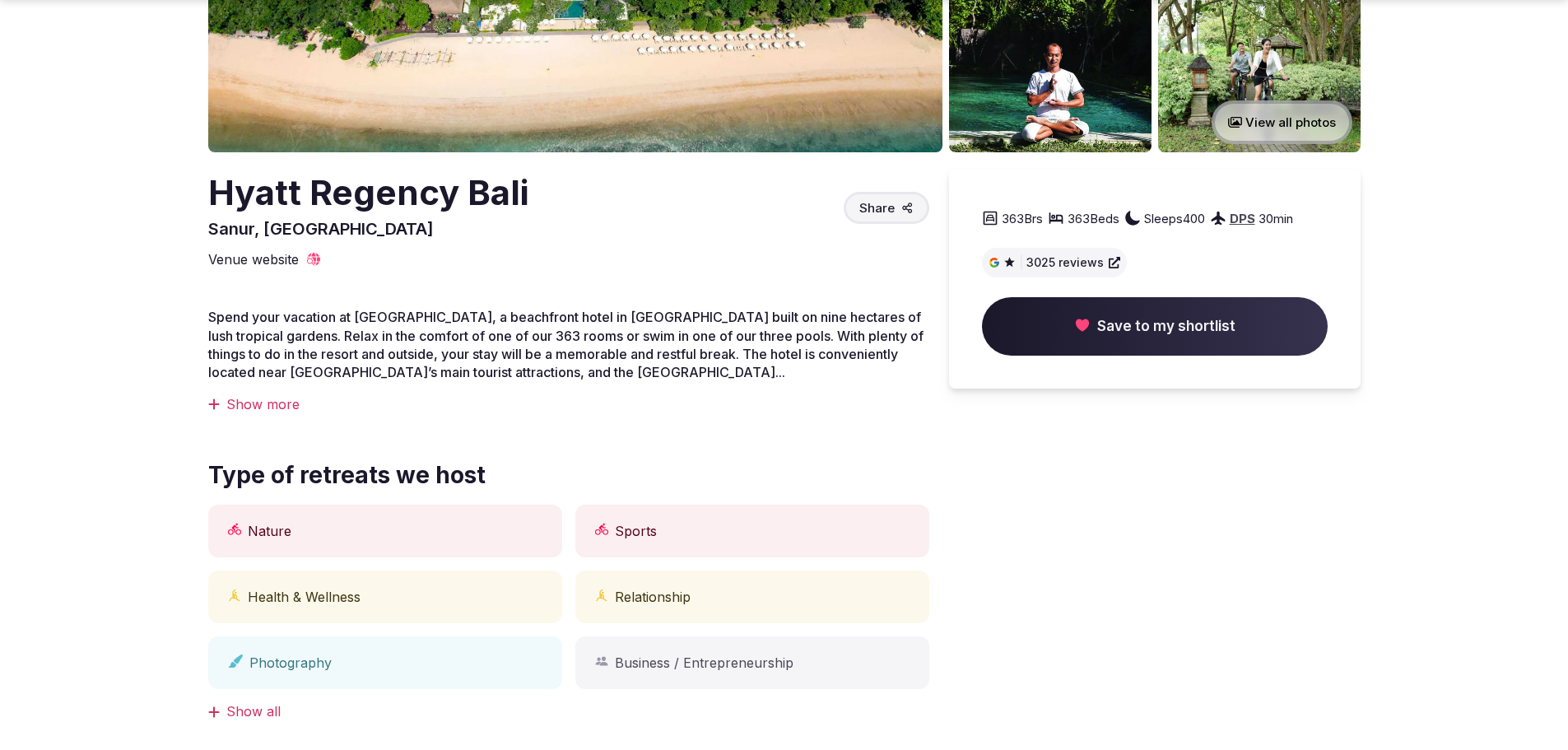
click at [268, 409] on div "Show more" at bounding box center [569, 404] width 720 height 18
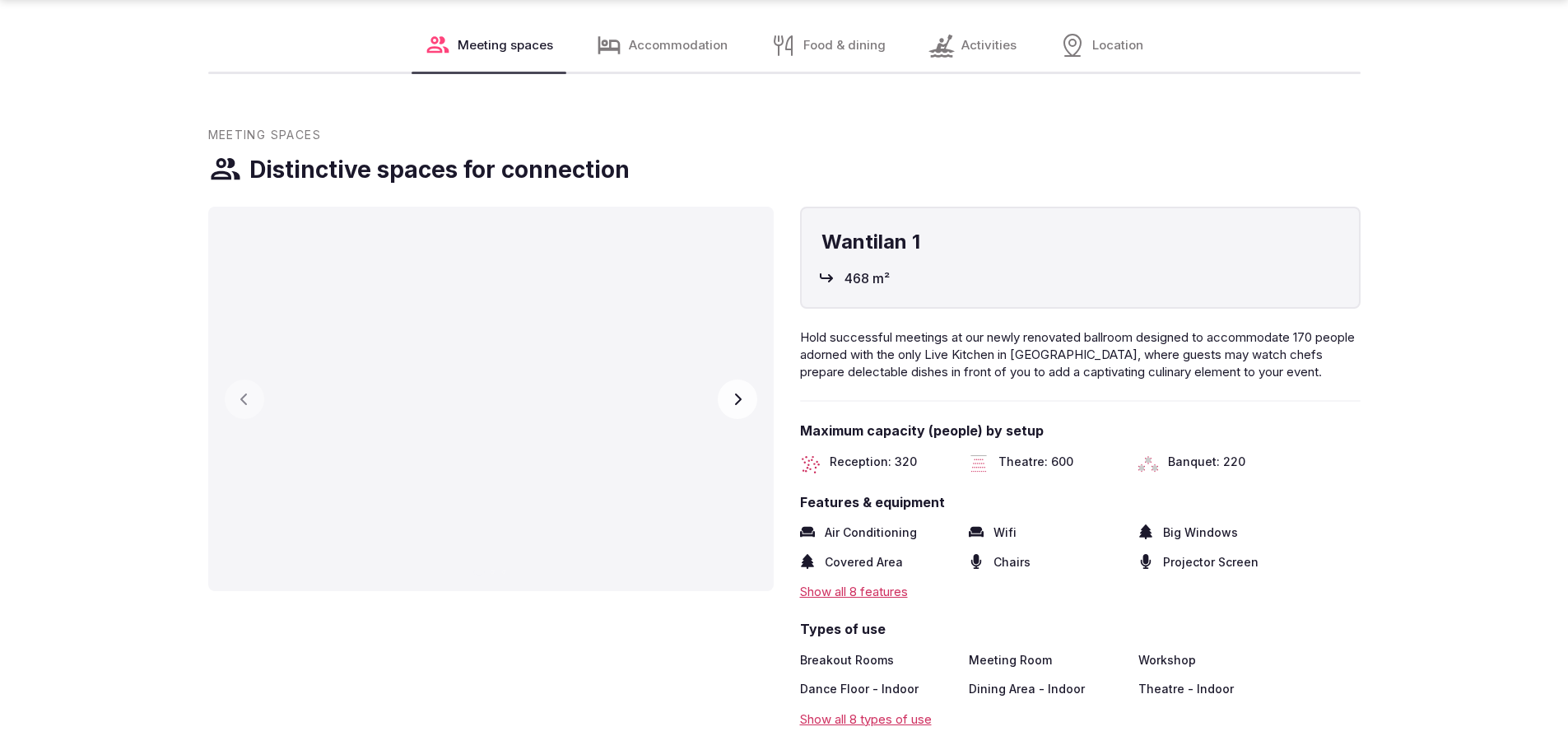
scroll to position [2305, 0]
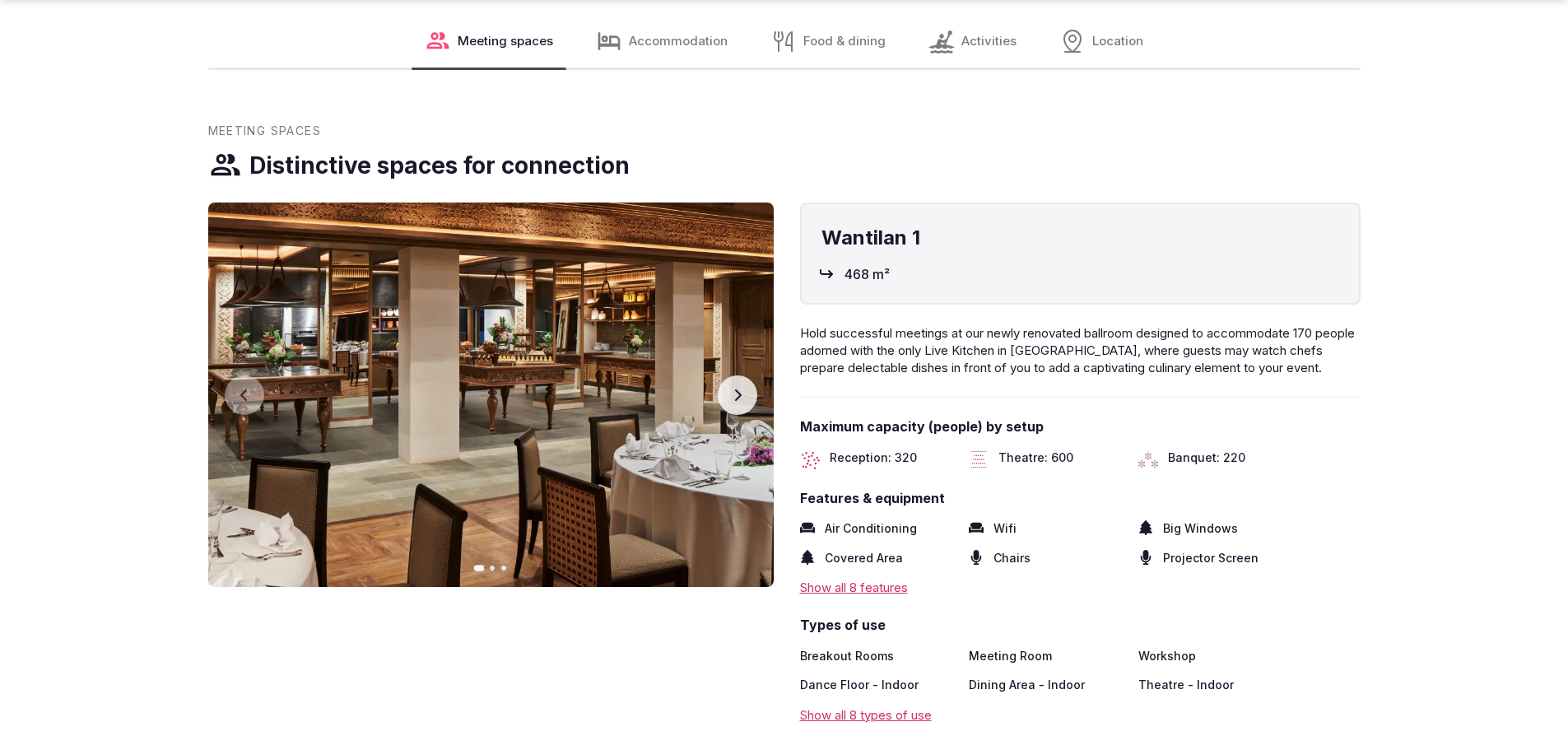
click at [741, 391] on icon "button" at bounding box center [738, 395] width 13 height 13
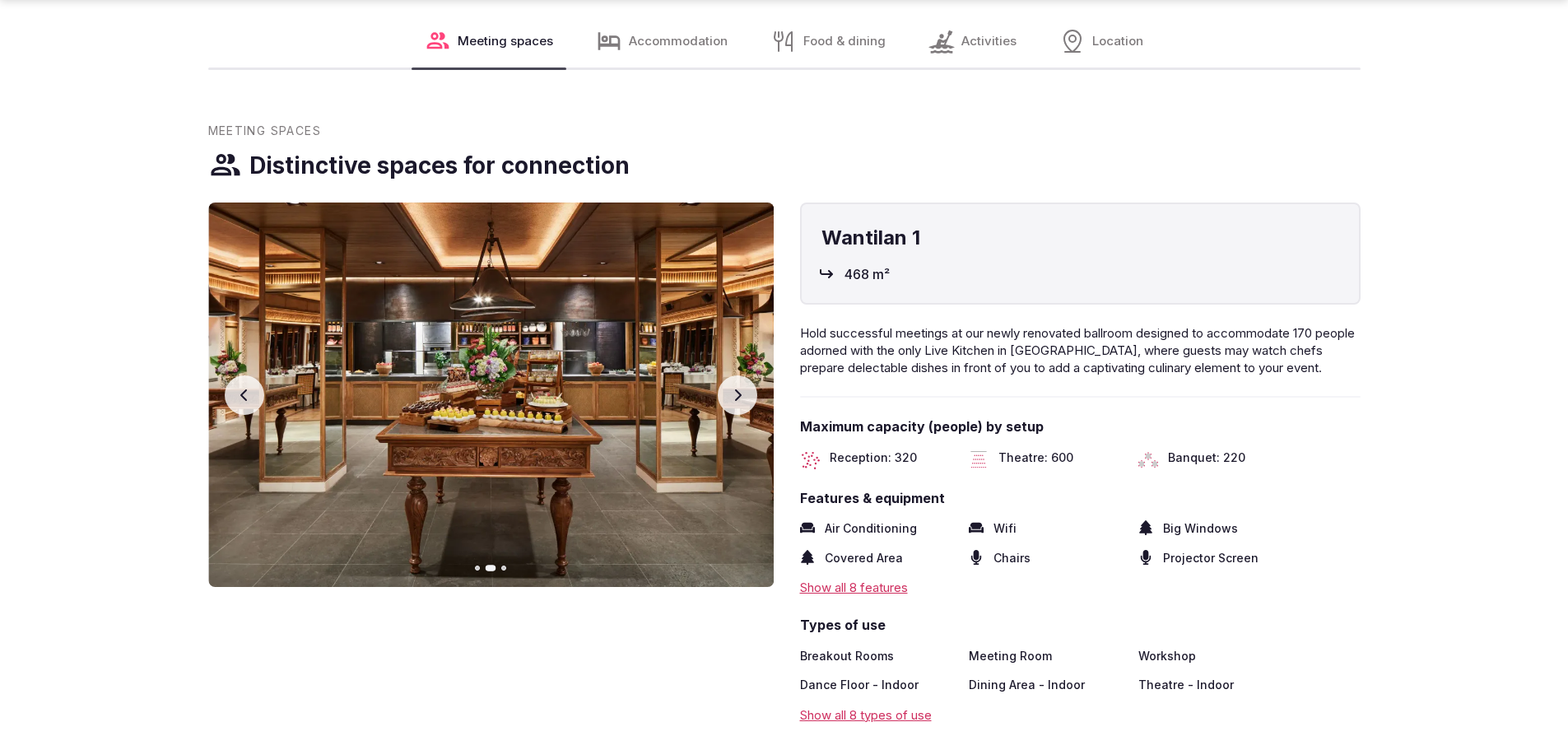
click at [741, 391] on icon "button" at bounding box center [738, 395] width 13 height 13
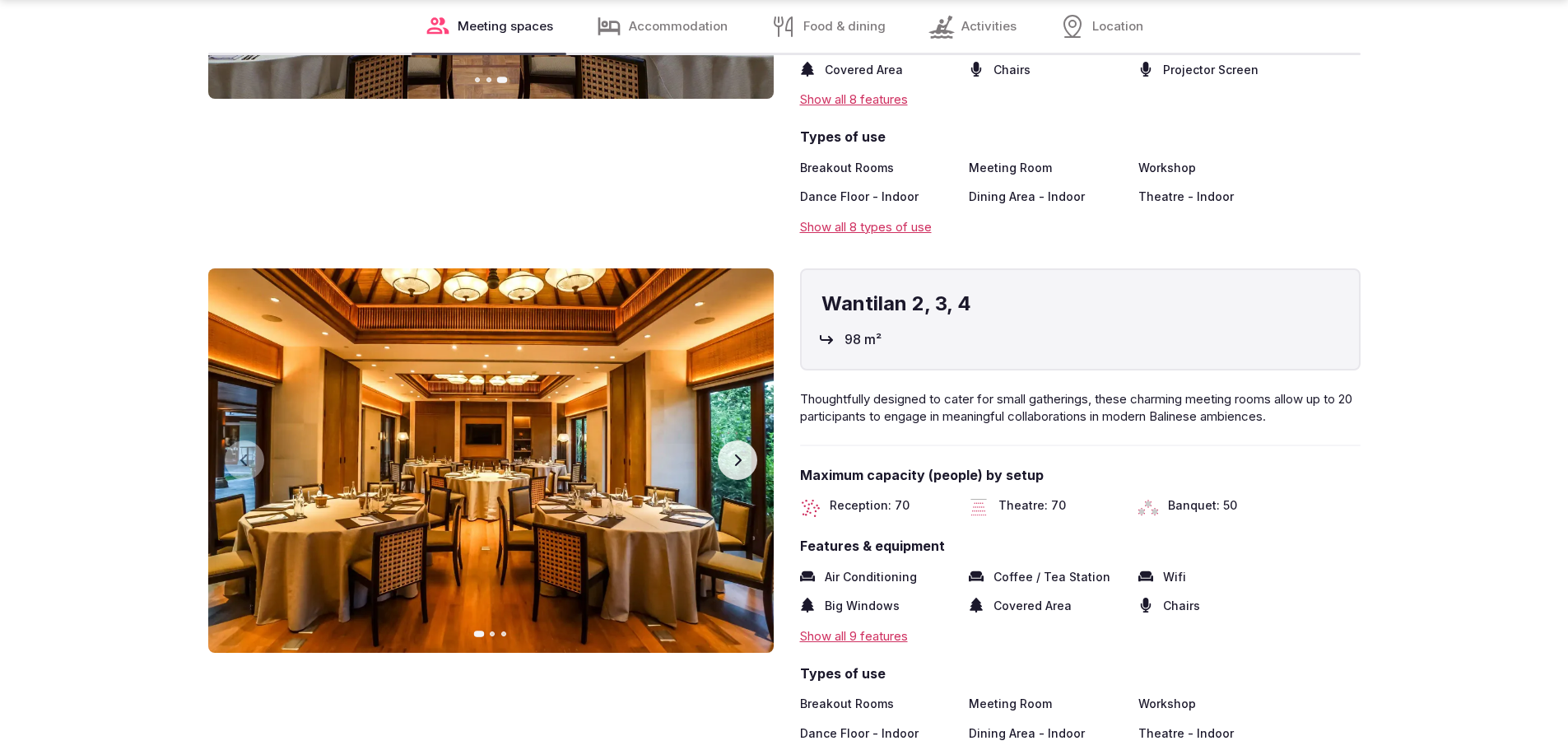
scroll to position [2799, 0]
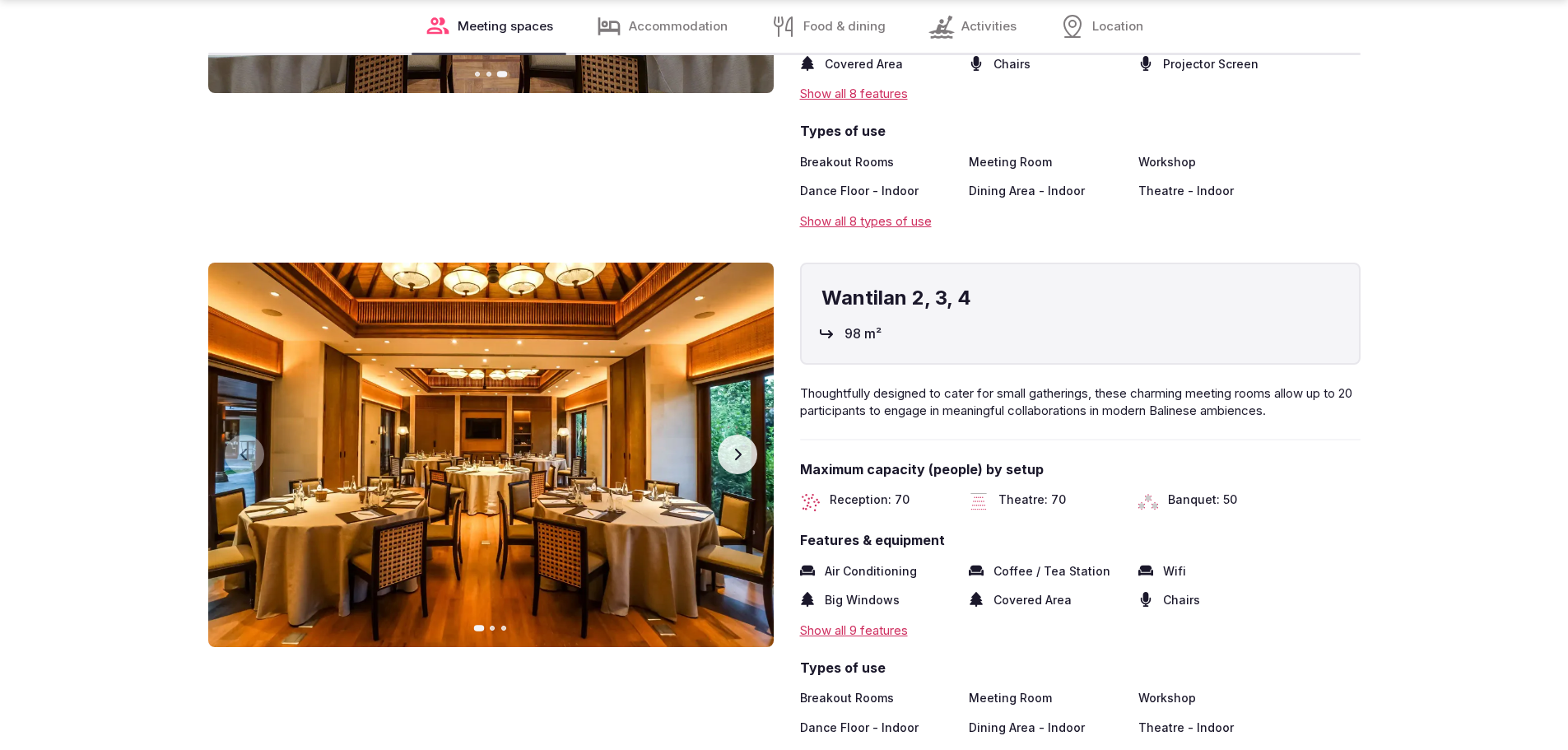
click at [739, 460] on icon "button" at bounding box center [738, 454] width 13 height 13
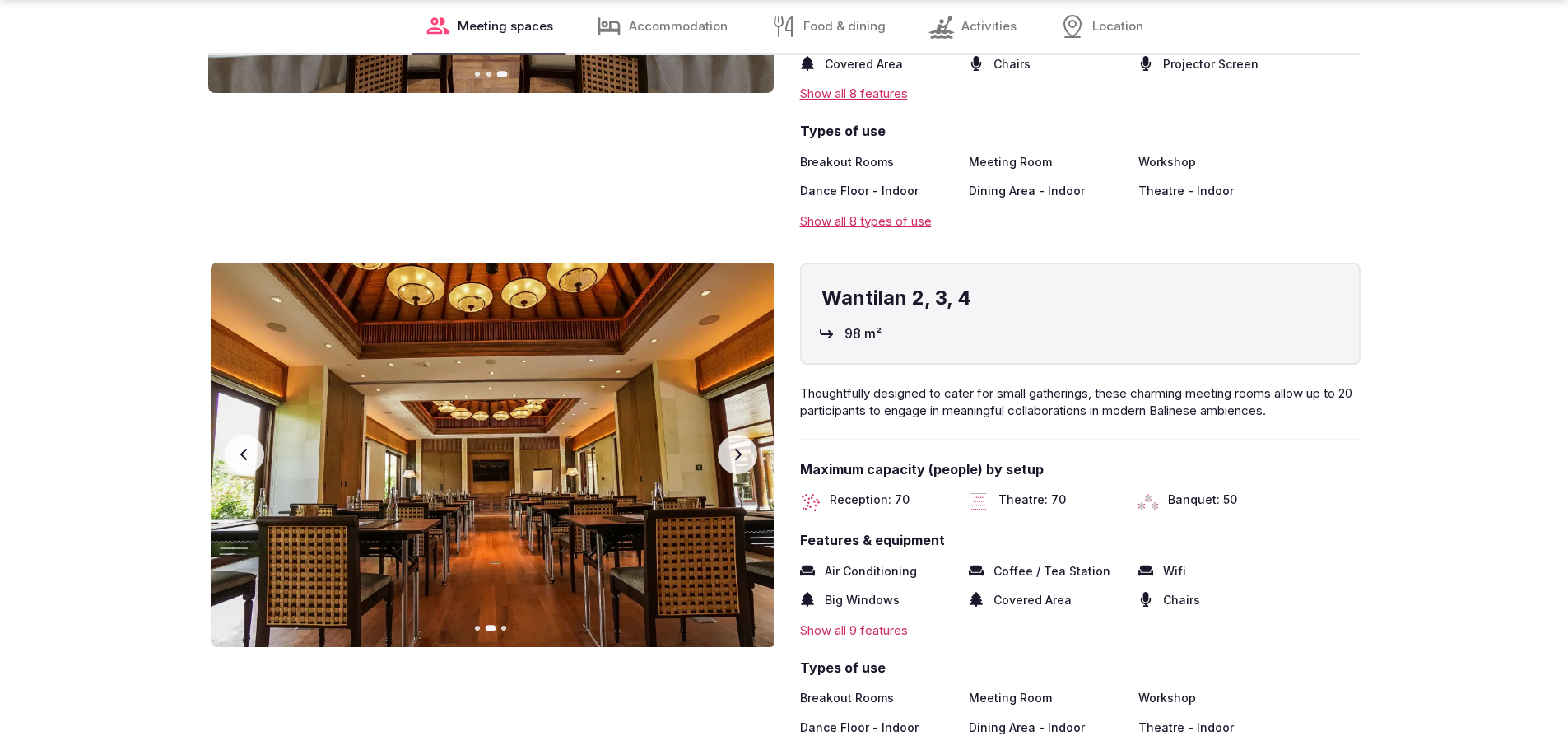
click at [740, 460] on icon "button" at bounding box center [738, 454] width 13 height 13
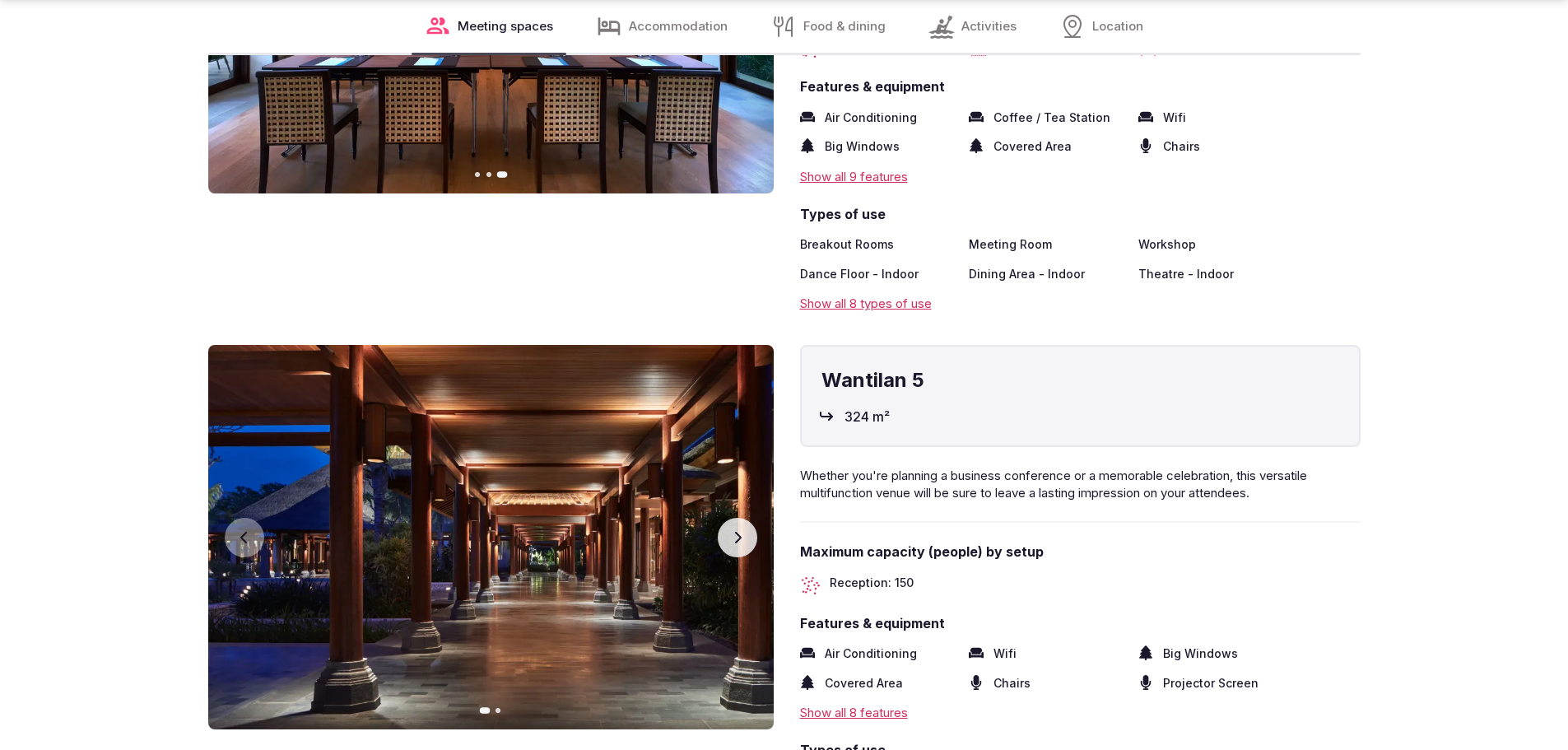
scroll to position [3293, 0]
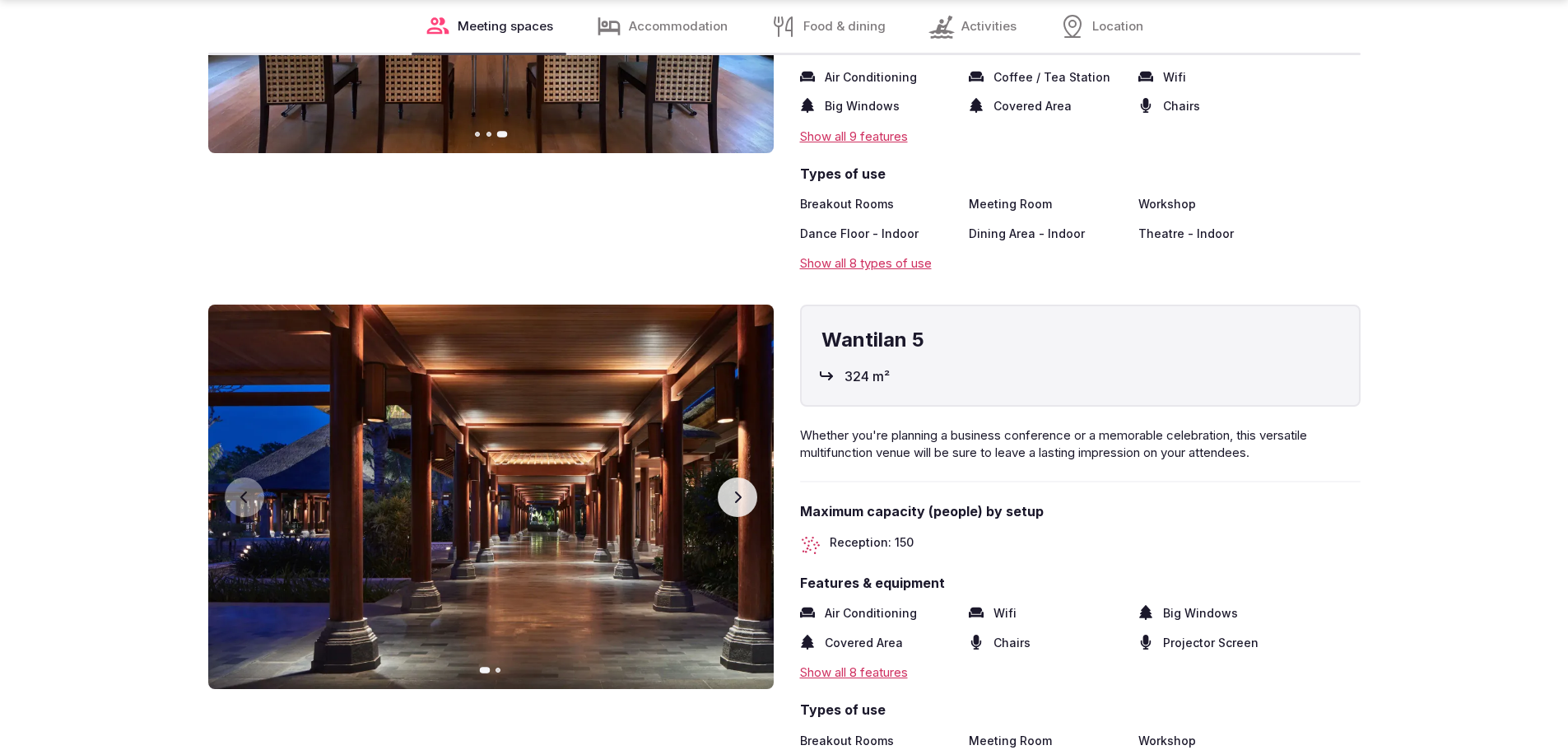
click at [739, 478] on button "Next slide" at bounding box center [738, 498] width 40 height 40
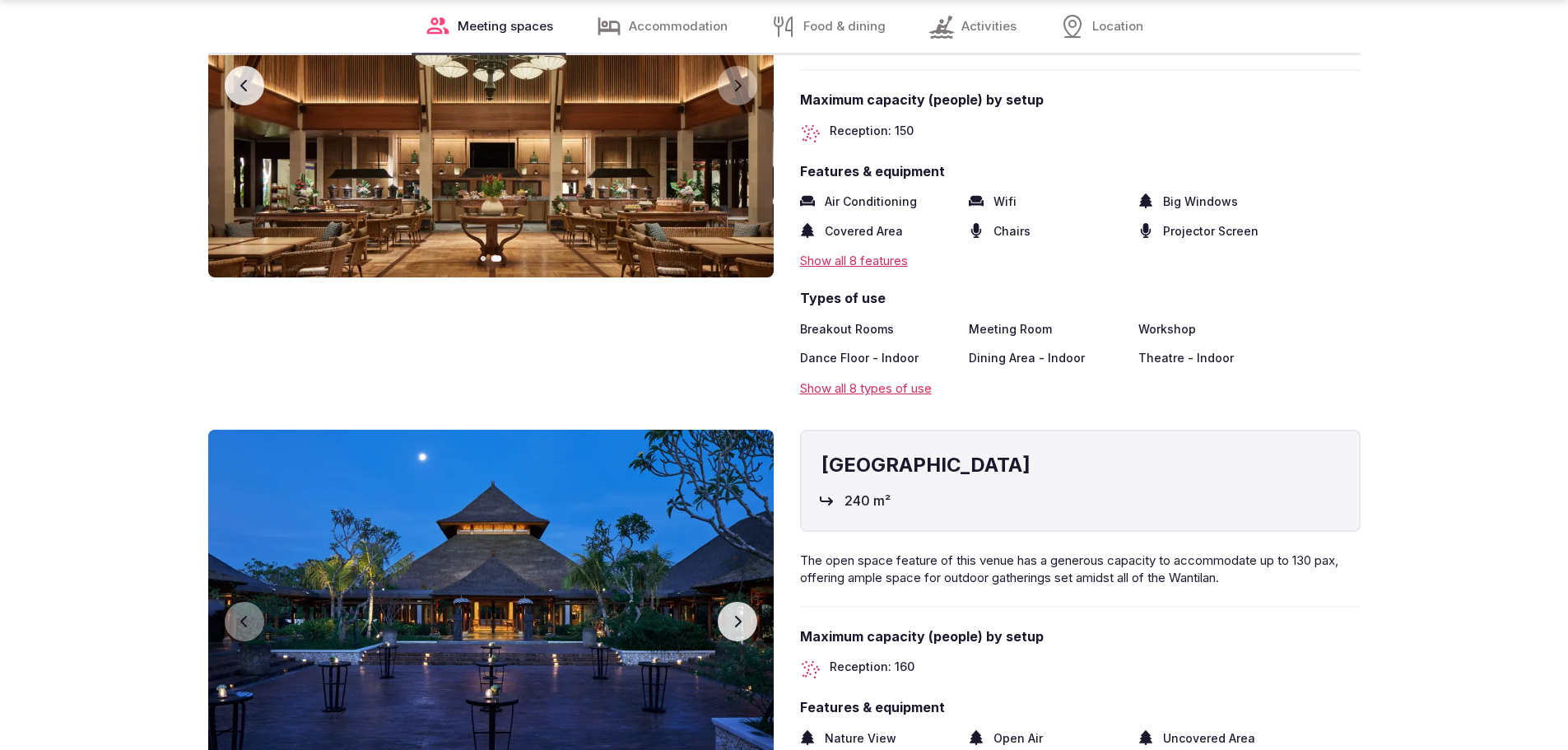
scroll to position [3786, 0]
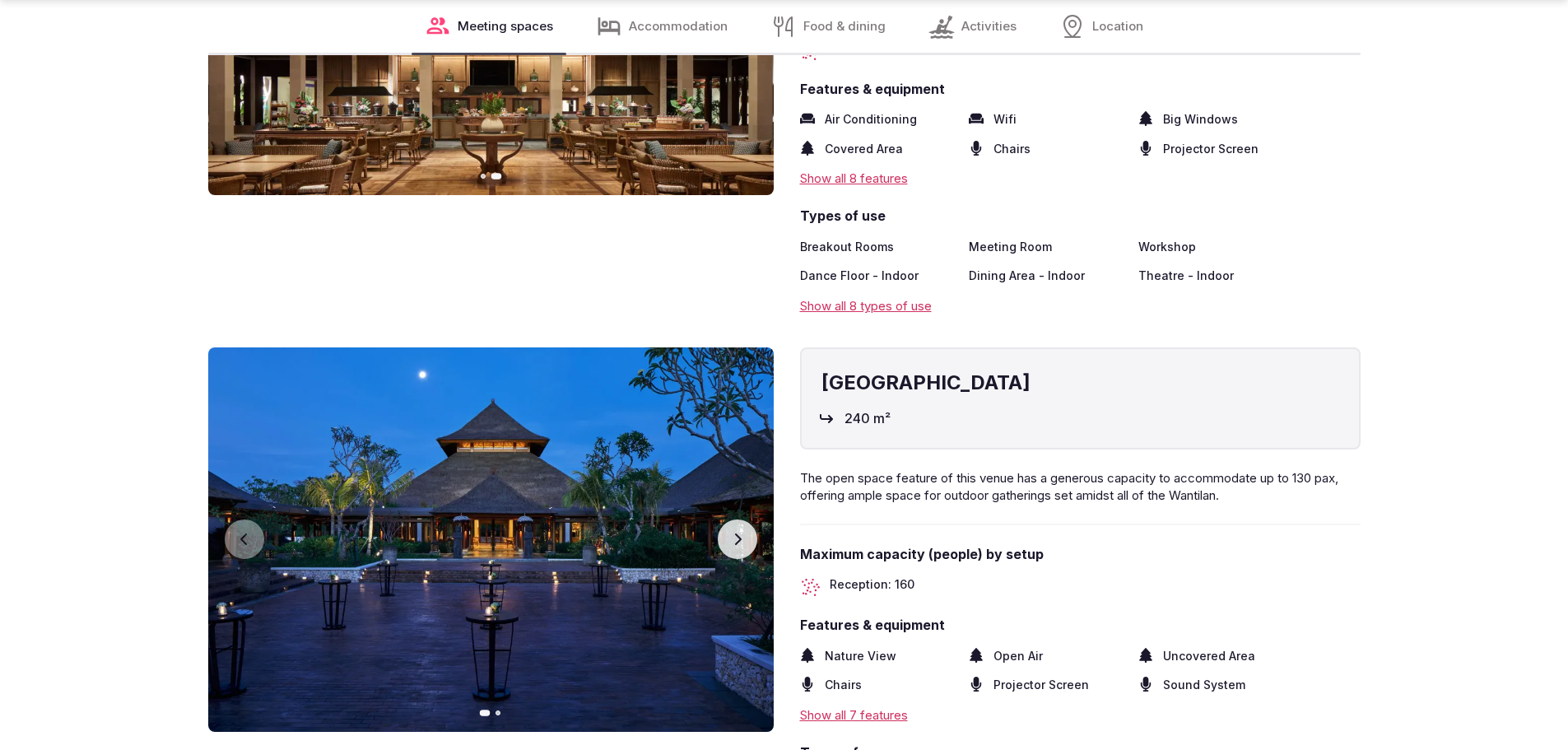
click at [730, 524] on button "Next slide" at bounding box center [738, 540] width 40 height 40
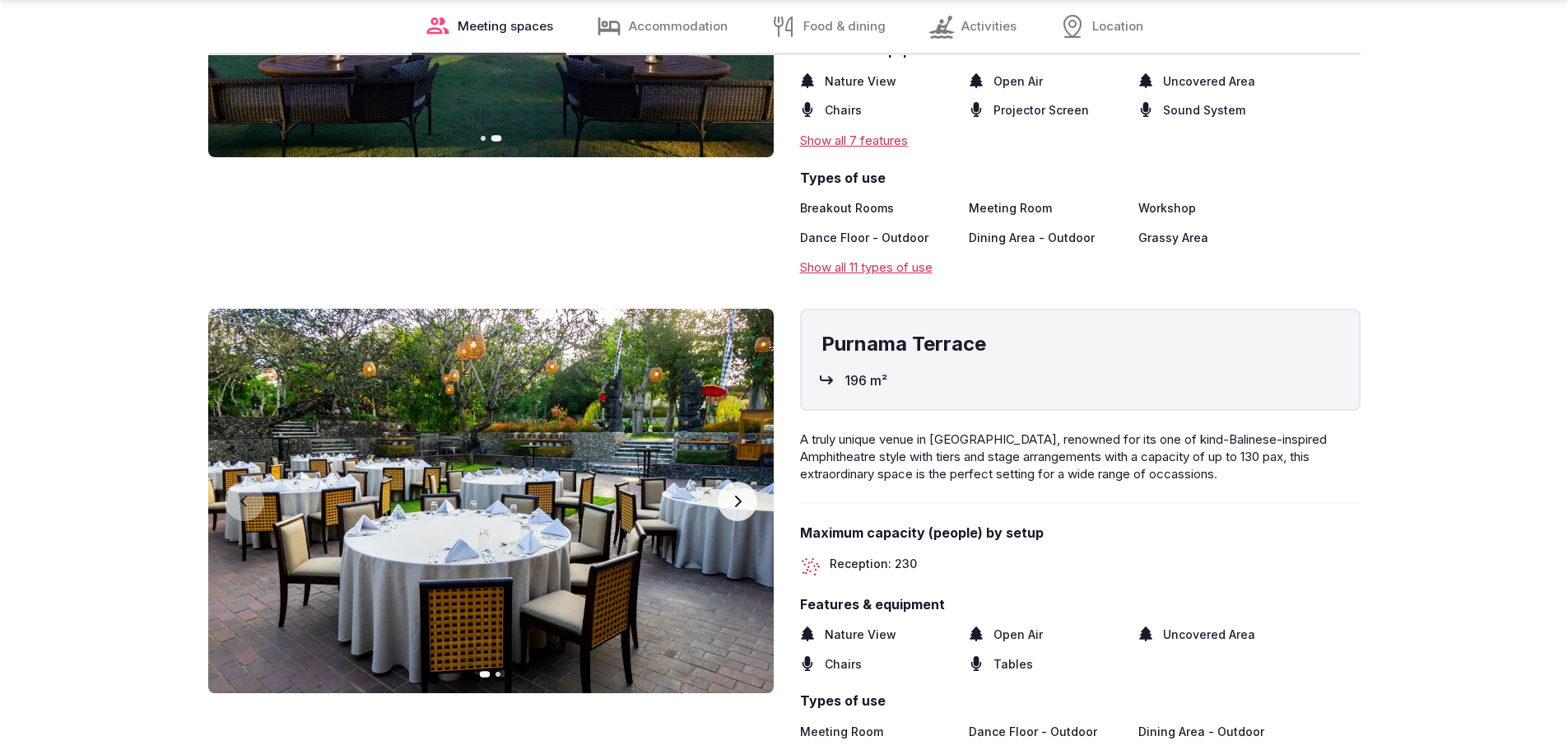
scroll to position [4363, 0]
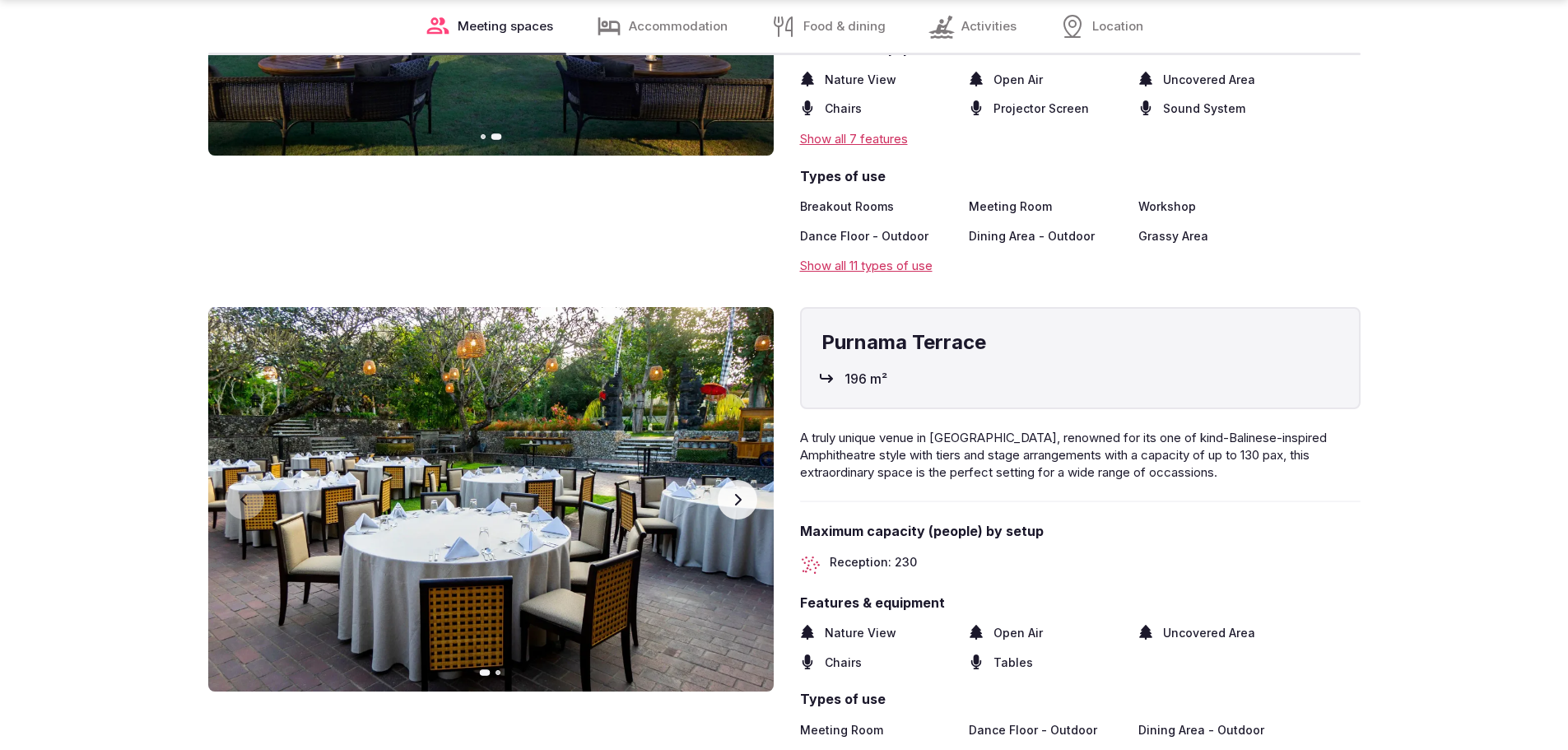
click at [731, 494] on icon "button" at bounding box center [738, 500] width 13 height 13
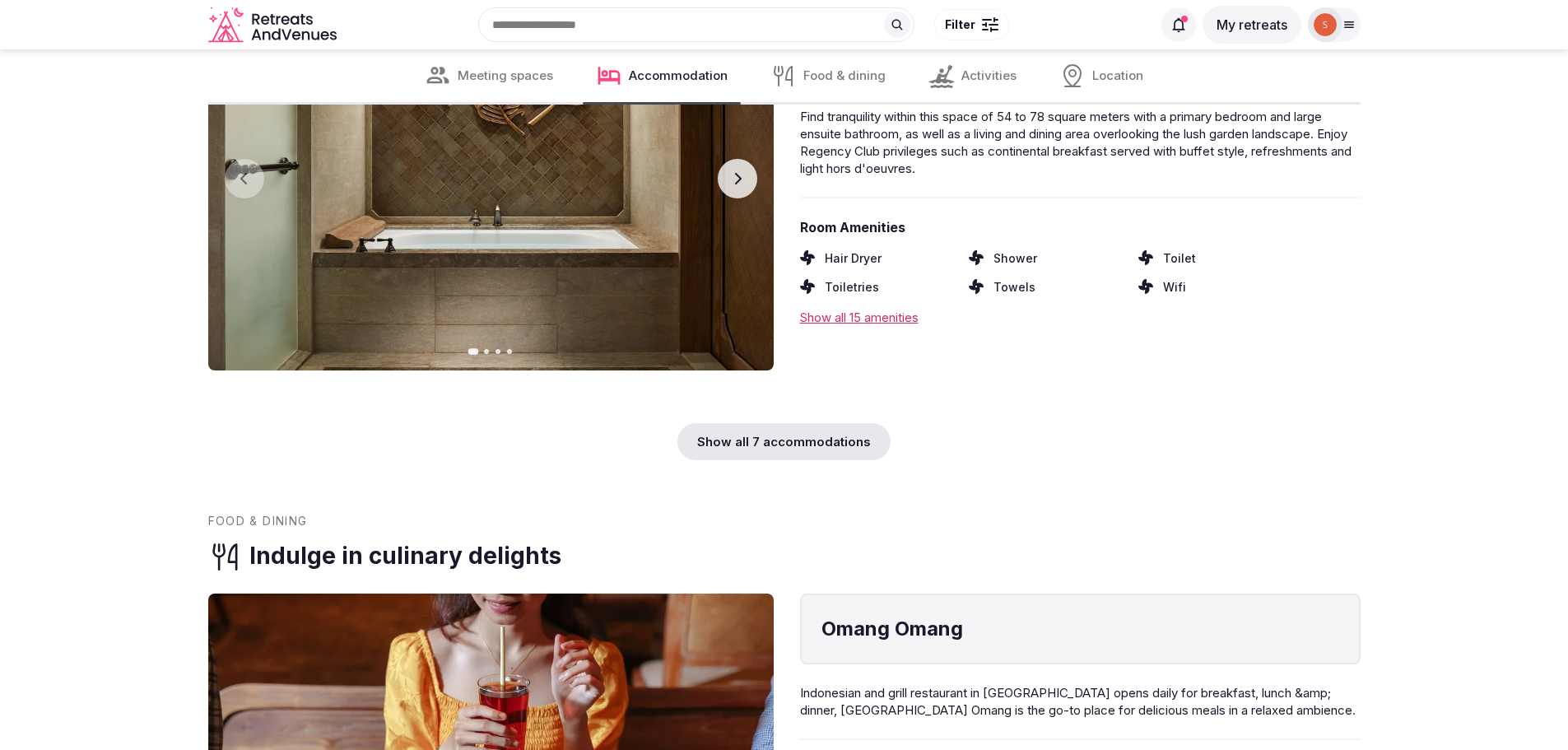
scroll to position [5597, 0]
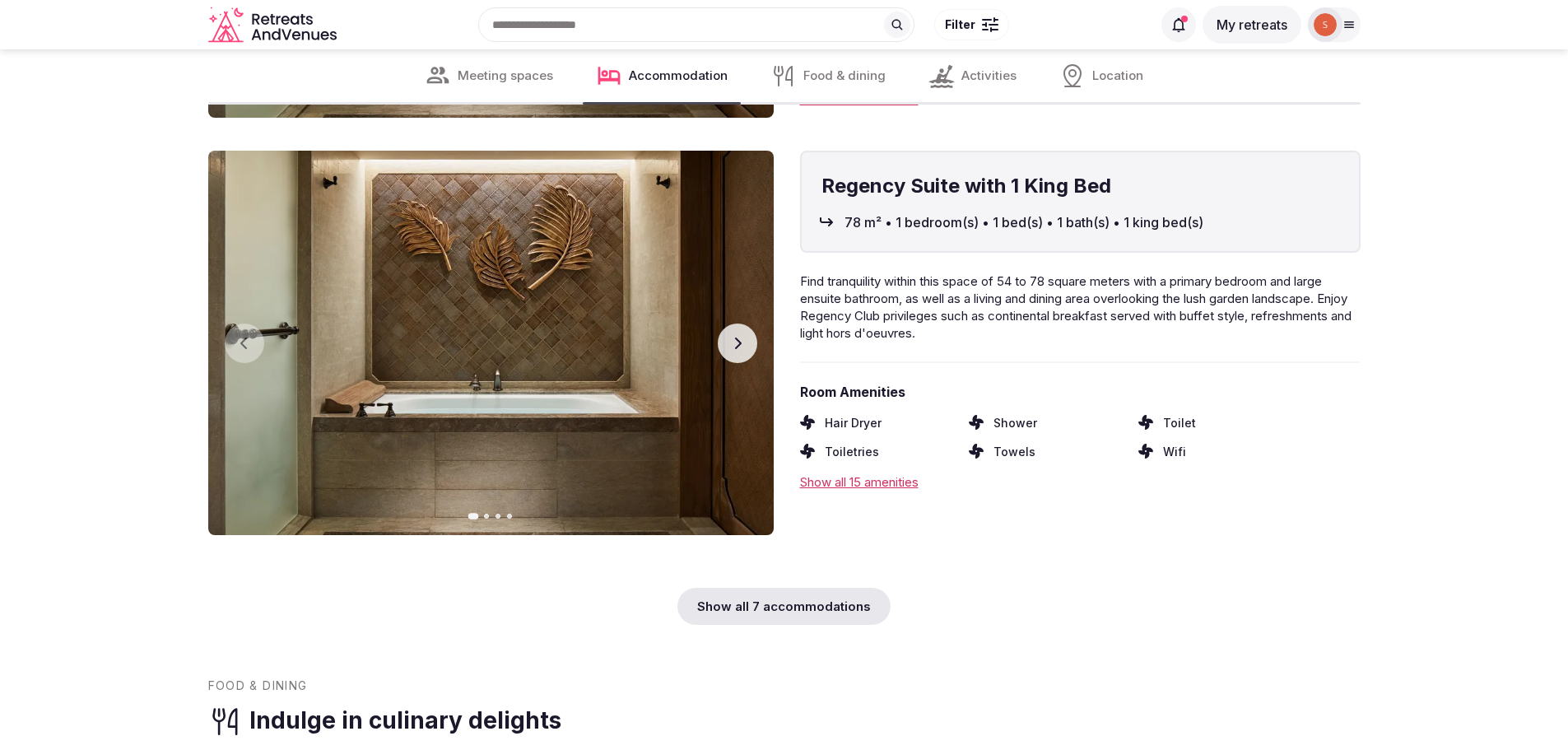
click at [728, 347] on button "Next slide" at bounding box center [738, 343] width 40 height 40
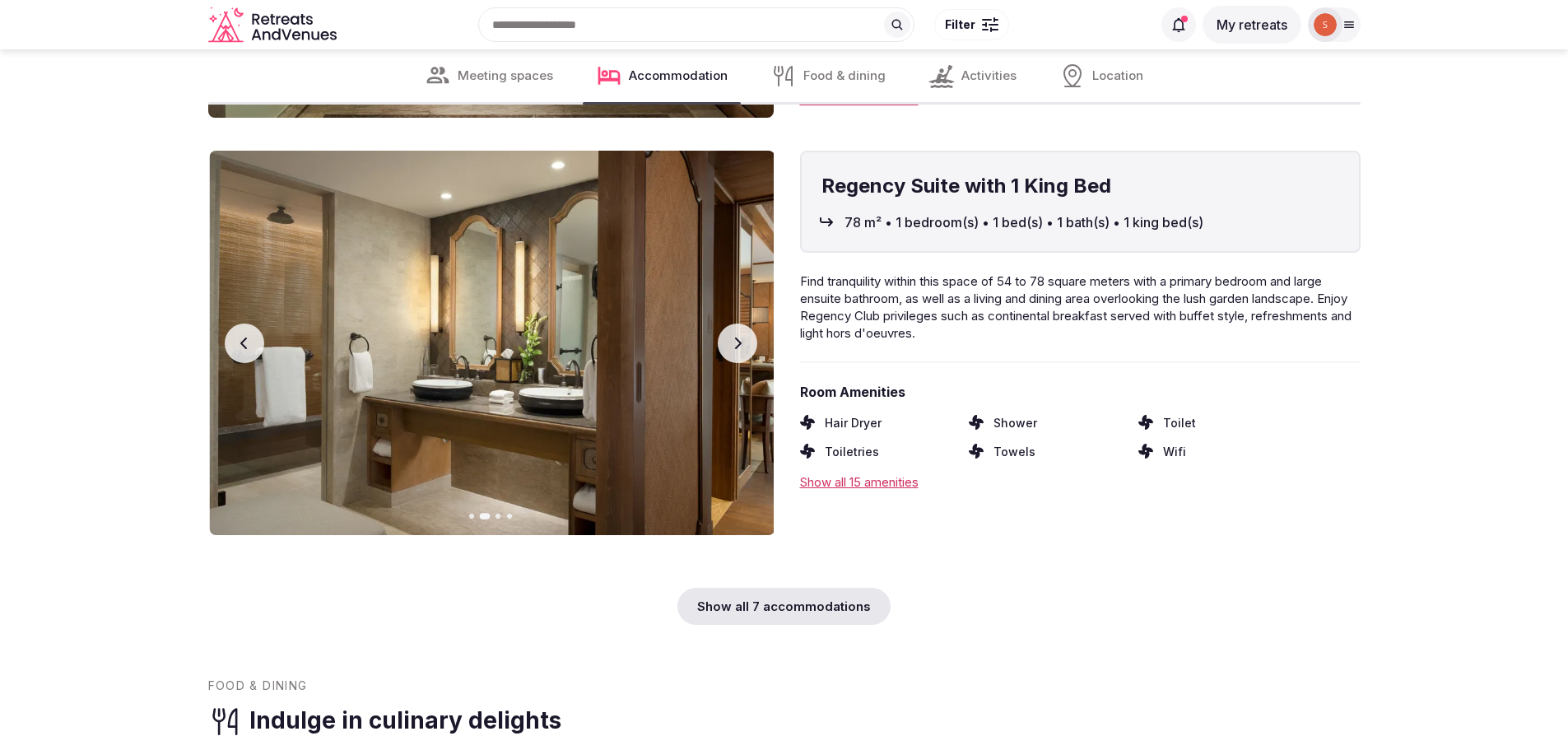
click at [727, 347] on button "Next slide" at bounding box center [738, 343] width 40 height 40
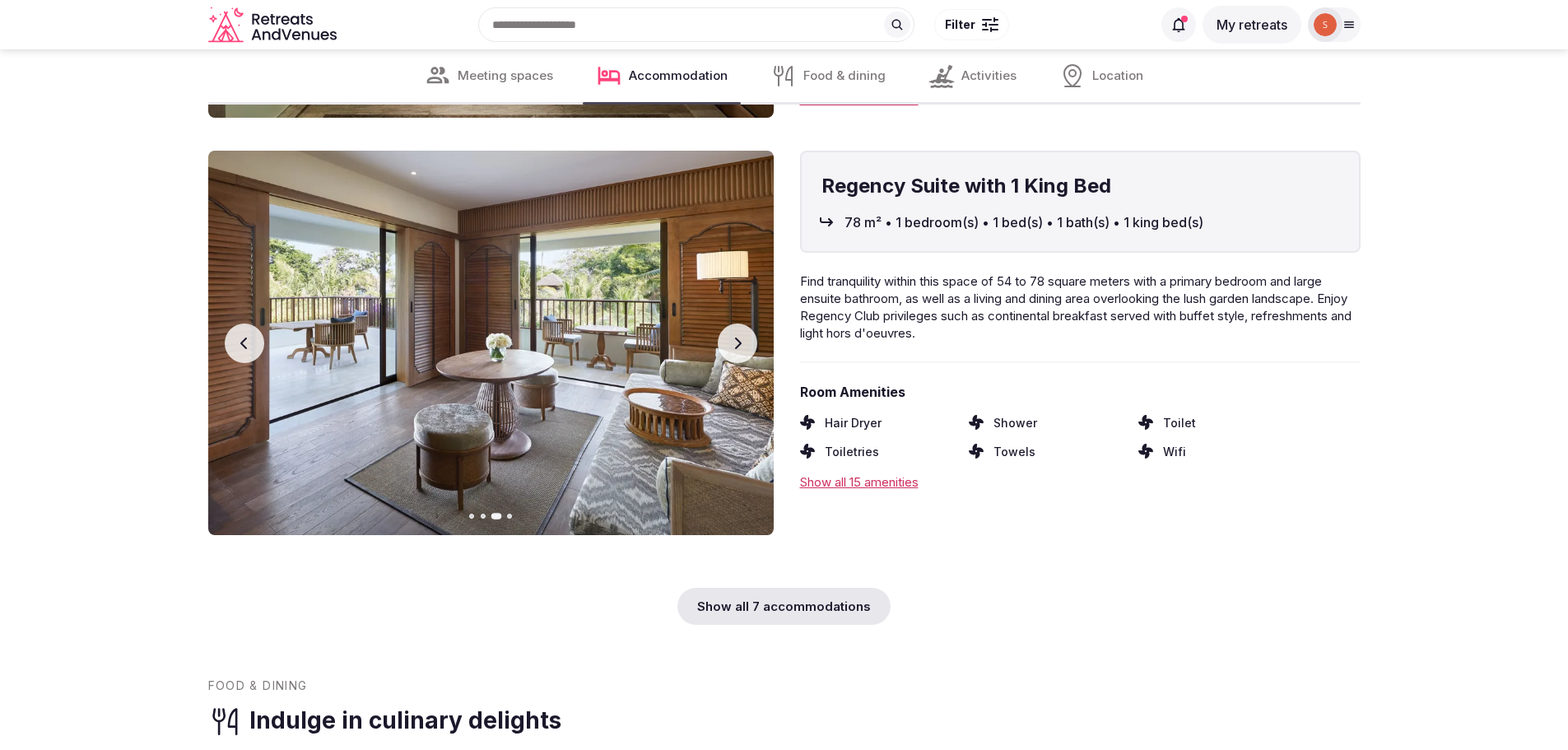
click at [727, 347] on button "Next slide" at bounding box center [738, 343] width 40 height 40
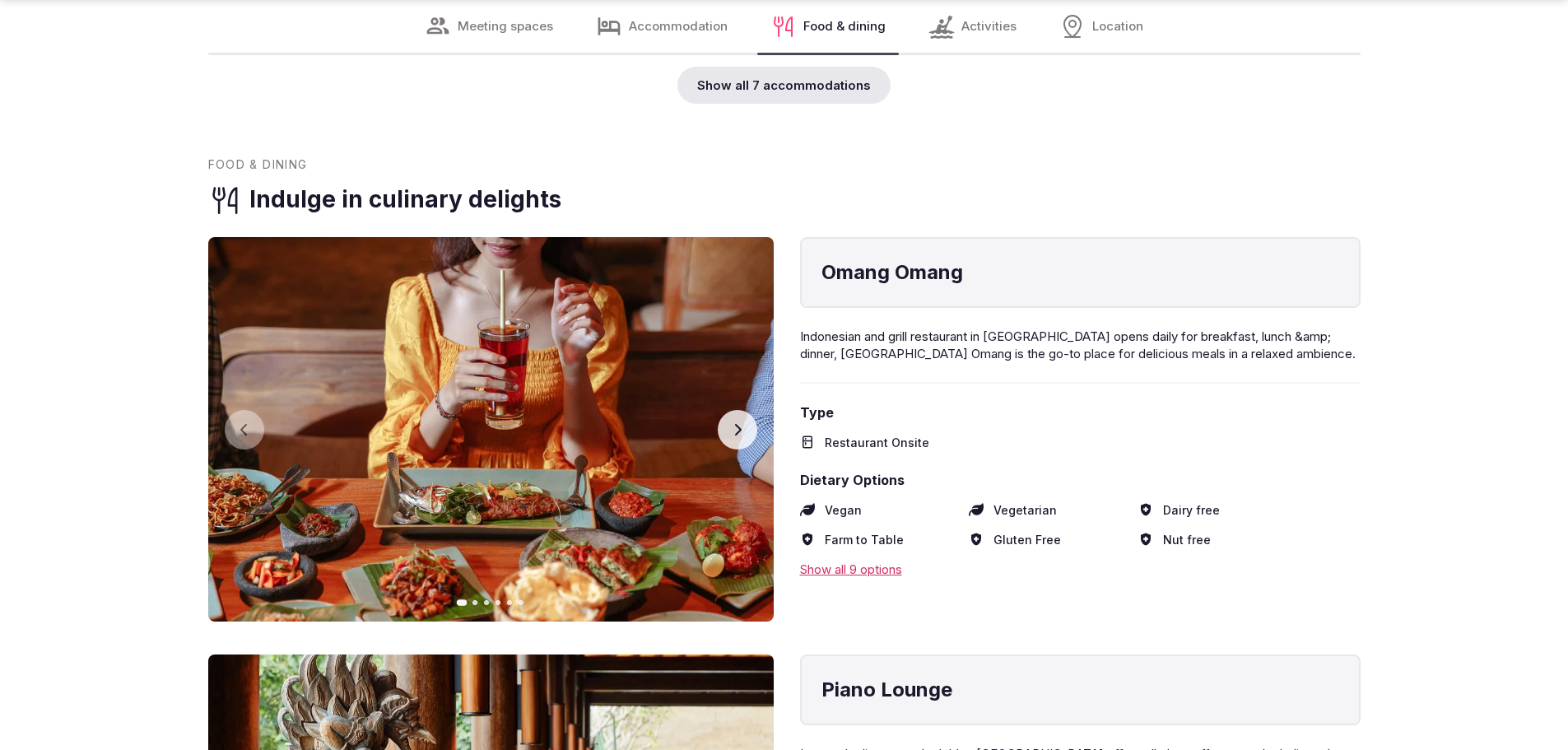
scroll to position [6091, 0]
